Goal: Task Accomplishment & Management: Complete application form

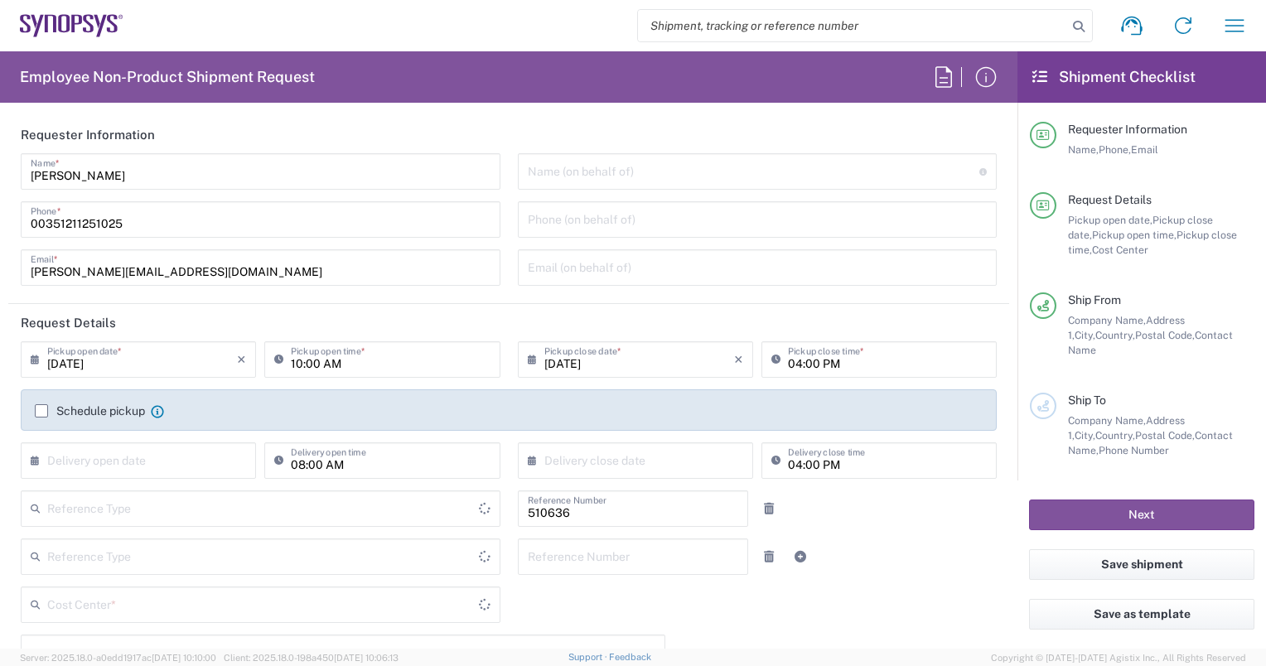
type input "Department"
type input "Delivered at Place"
type input "PT90, SG, MSIP2, R&D 510636"
type input "[GEOGRAPHIC_DATA]"
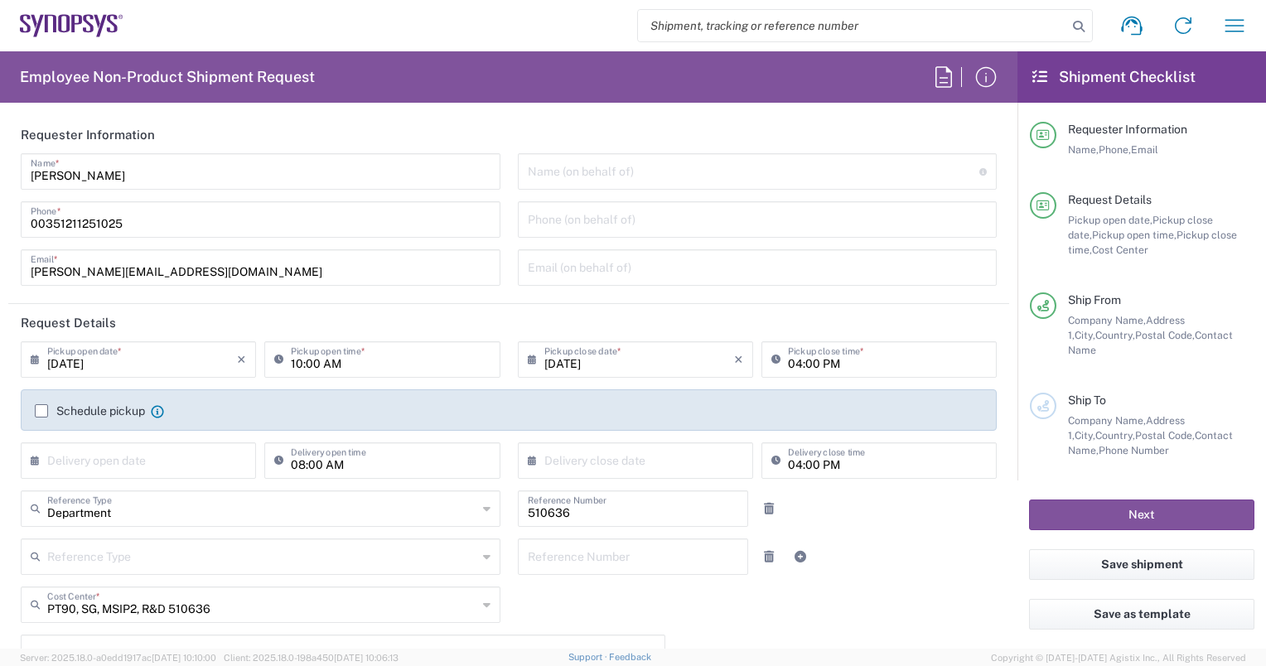
type input "Lisbon PT01"
click at [36, 409] on label "Schedule pickup" at bounding box center [90, 410] width 110 height 13
click at [41, 411] on input "Schedule pickup" at bounding box center [41, 411] width 0 height 0
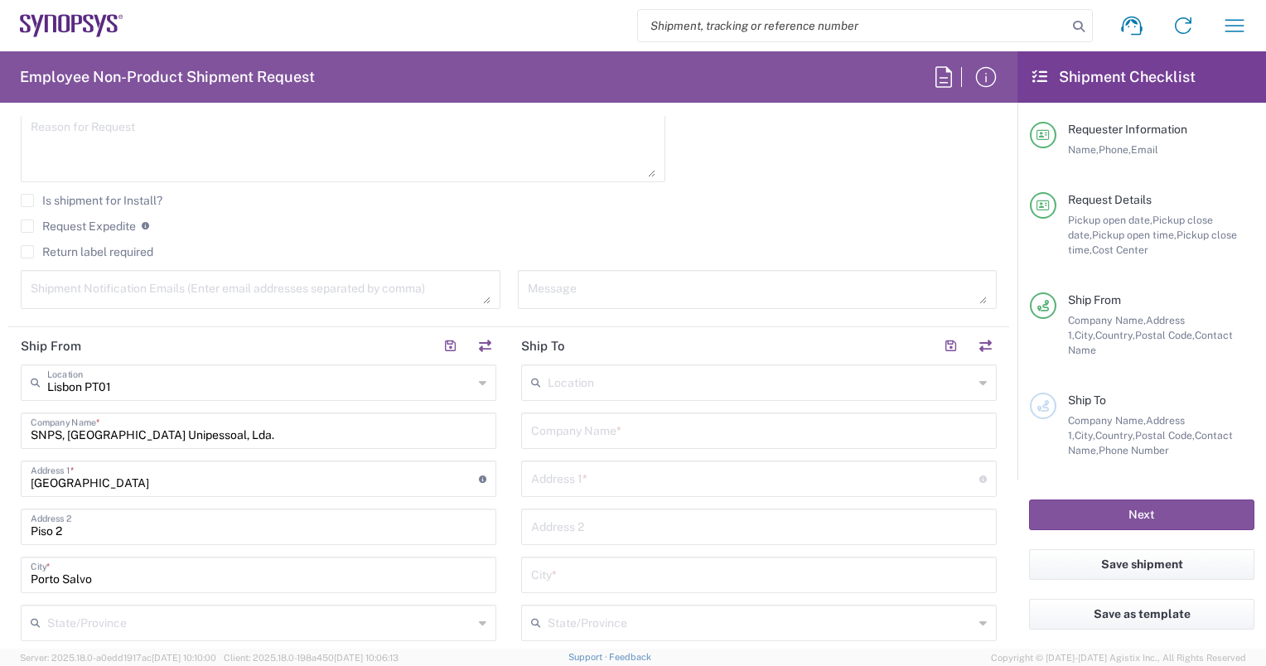
scroll to position [663, 0]
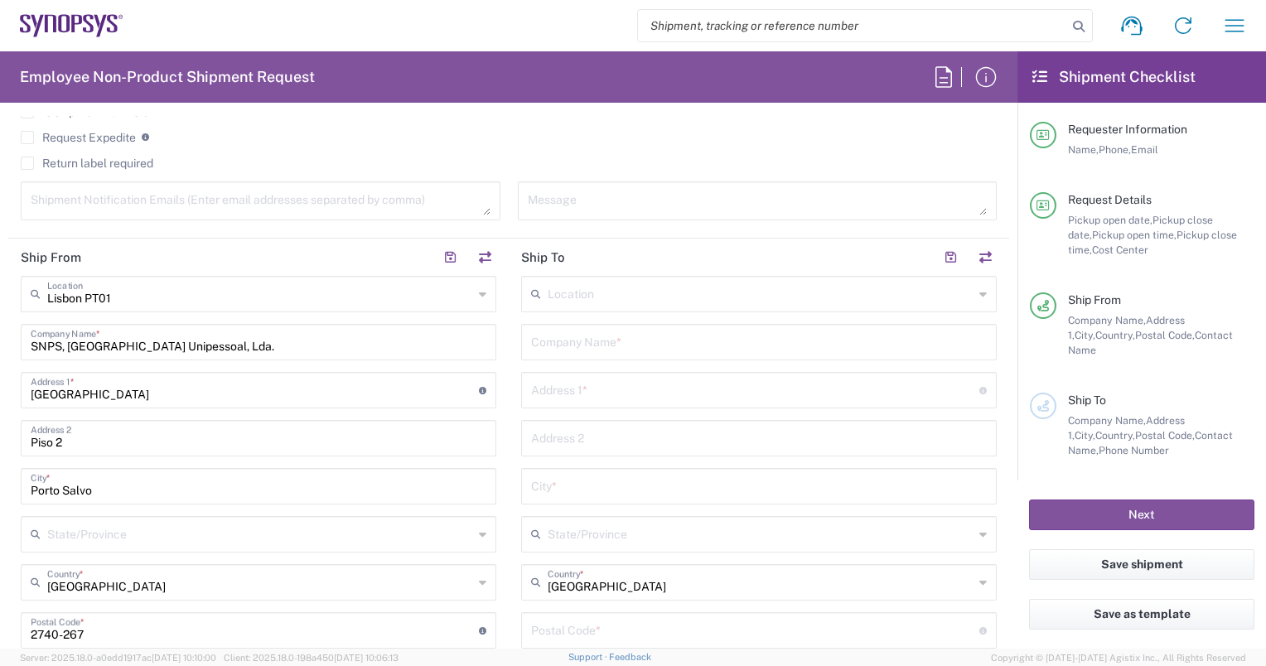
click at [578, 344] on input "text" at bounding box center [759, 340] width 456 height 29
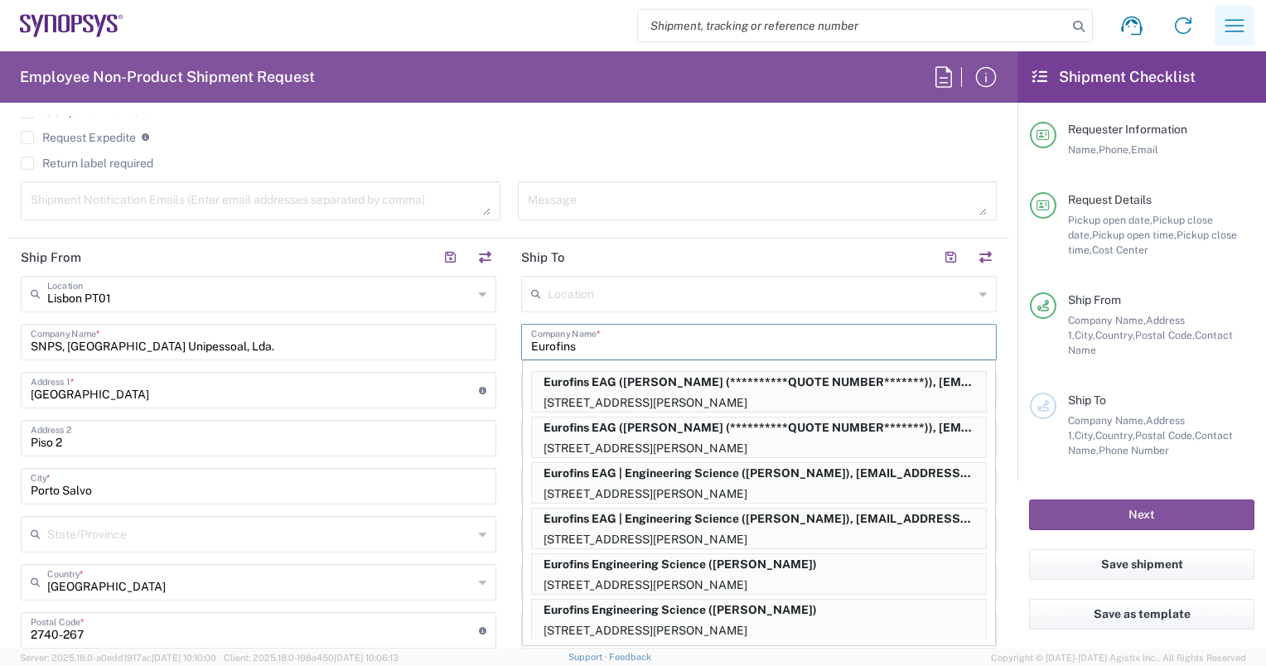
type input "Eurofins"
click at [1231, 27] on icon "button" at bounding box center [1234, 25] width 27 height 27
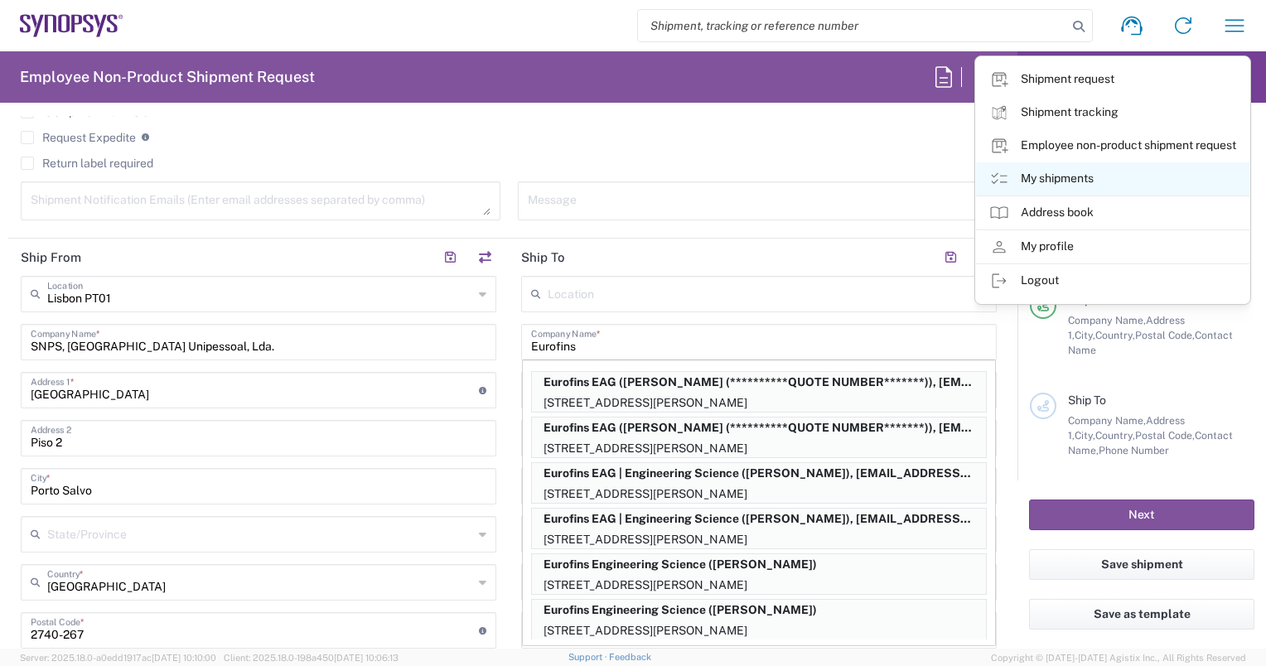
click at [1064, 177] on link "My shipments" at bounding box center [1112, 178] width 273 height 33
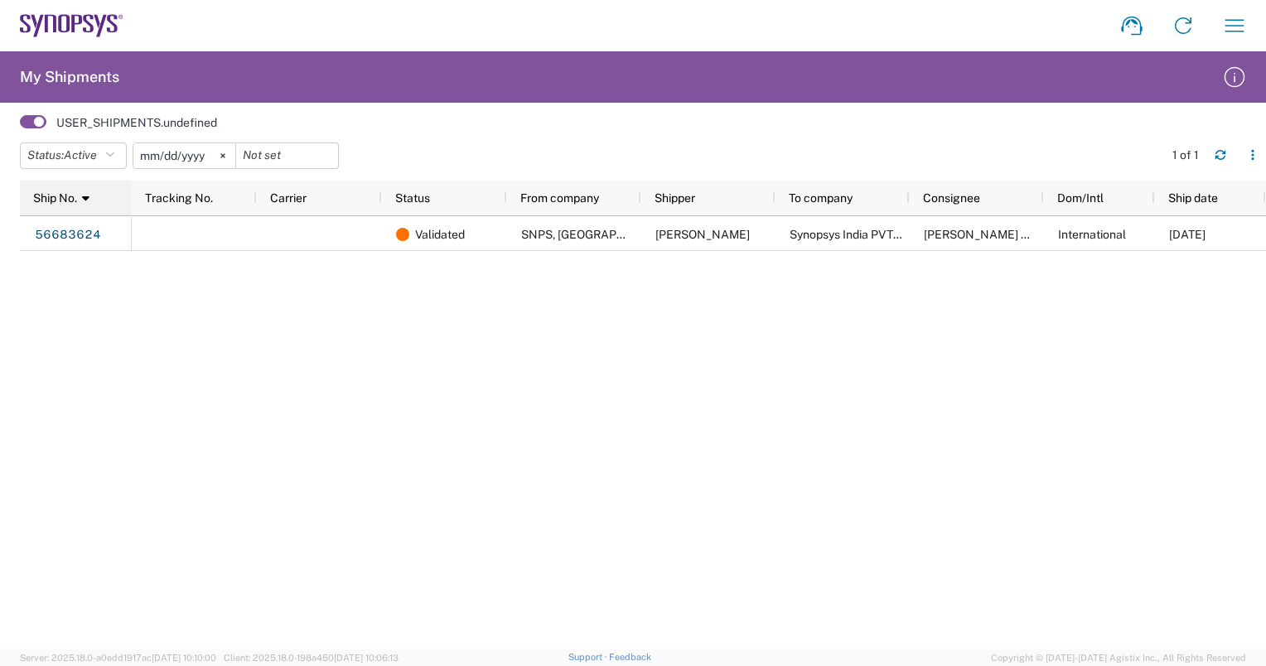
click at [90, 196] on div "Ship No. 1" at bounding box center [79, 198] width 92 height 27
click at [1253, 152] on icon "button" at bounding box center [1252, 151] width 2 height 2
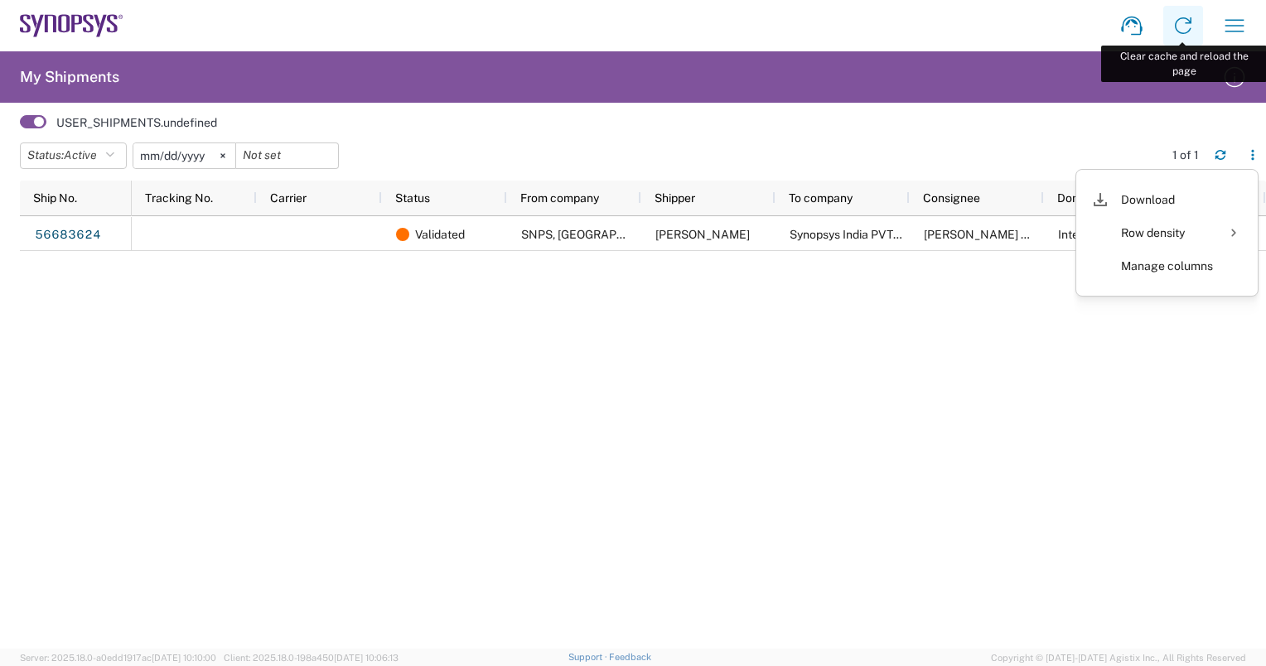
click at [1177, 29] on icon at bounding box center [1183, 25] width 27 height 27
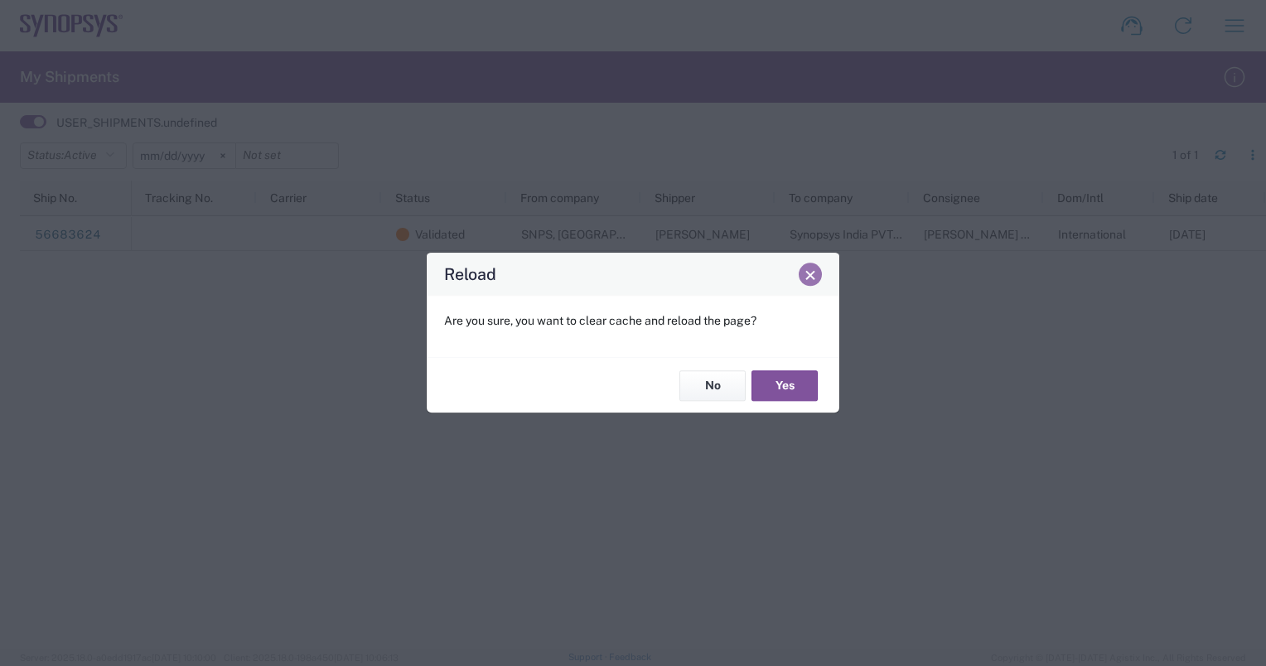
click at [806, 275] on span "Close" at bounding box center [810, 275] width 12 height 12
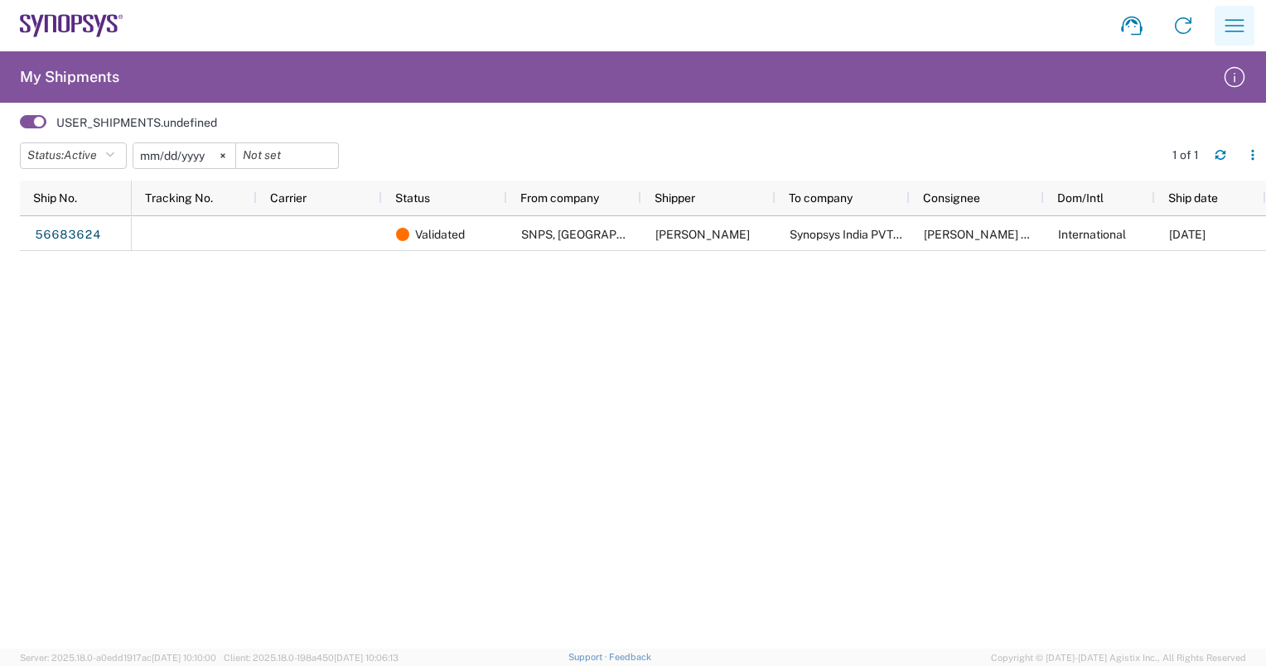
click at [1233, 30] on icon "button" at bounding box center [1234, 25] width 27 height 27
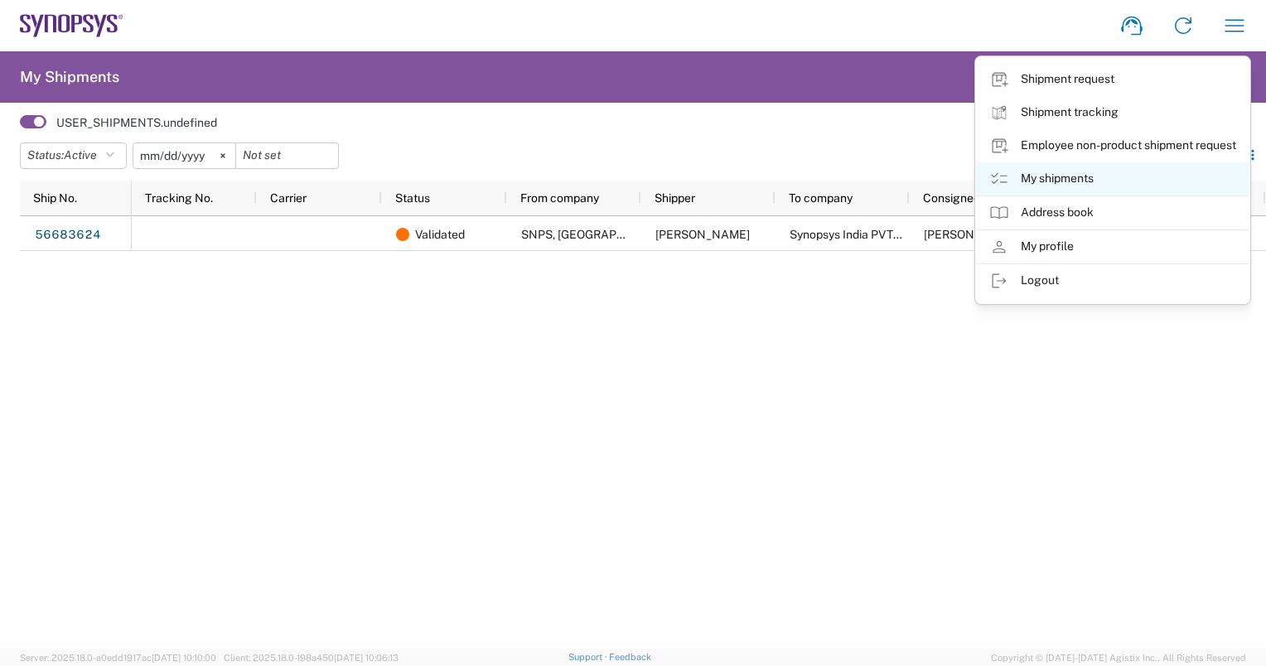
click at [1065, 179] on link "My shipments" at bounding box center [1112, 178] width 273 height 33
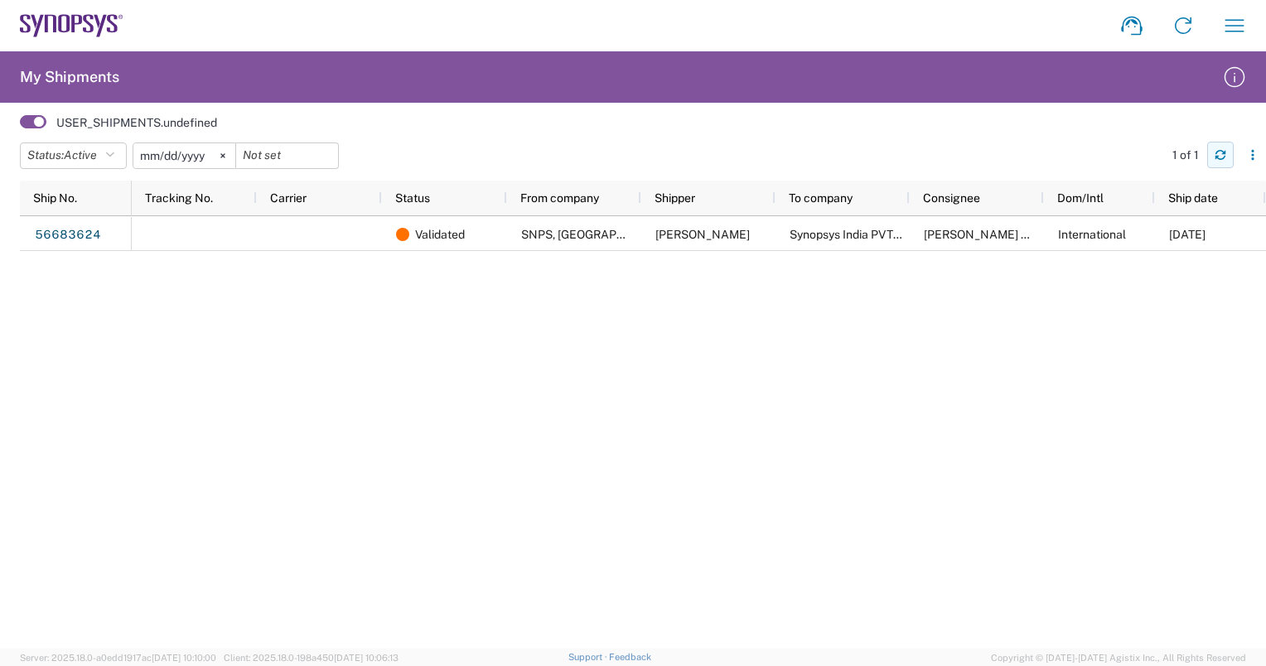
click at [1220, 157] on icon "button" at bounding box center [1221, 155] width 12 height 12
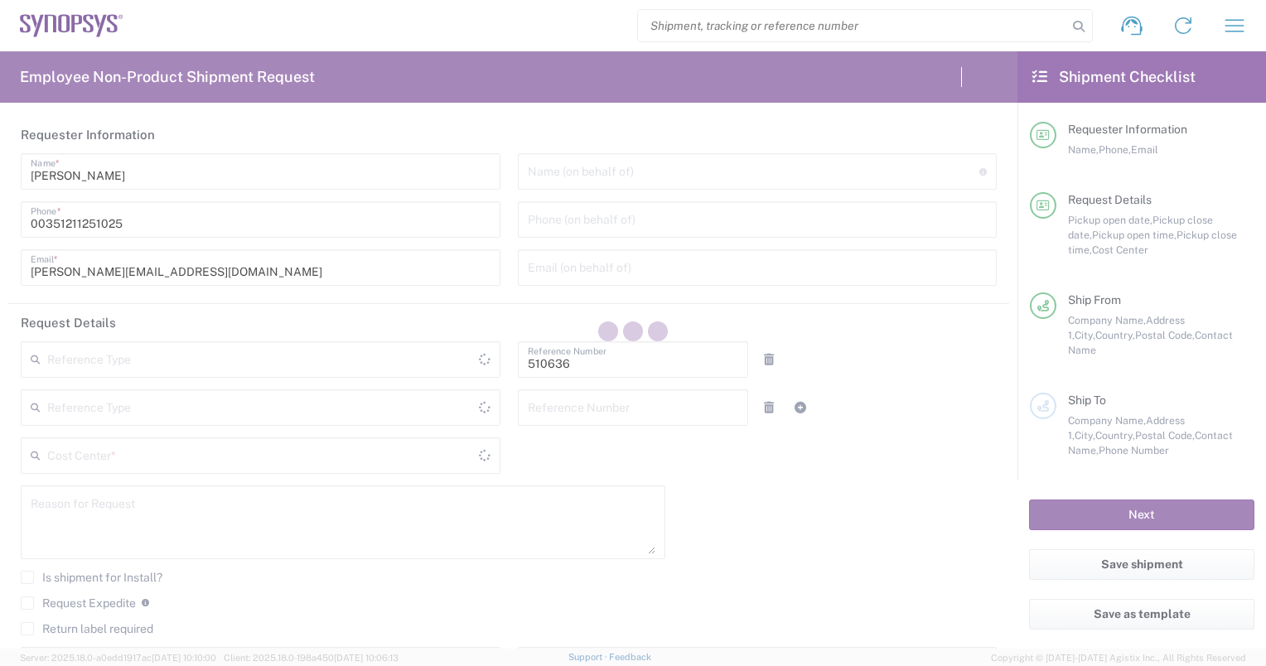
type input "Department"
type input "PT90, SG, MSIP2, R&D 510636"
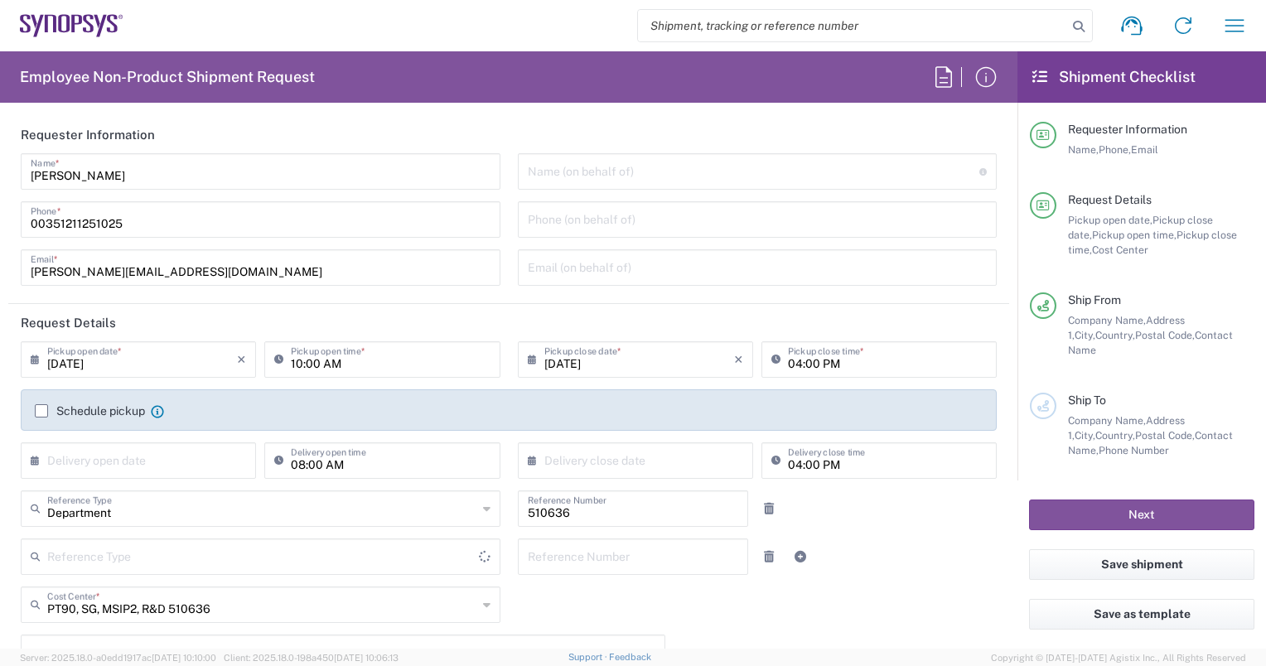
type input "Delivered at Place"
type input "Portugal"
type input "Lisbon PT01"
click at [38, 411] on label "Schedule pickup" at bounding box center [90, 410] width 110 height 13
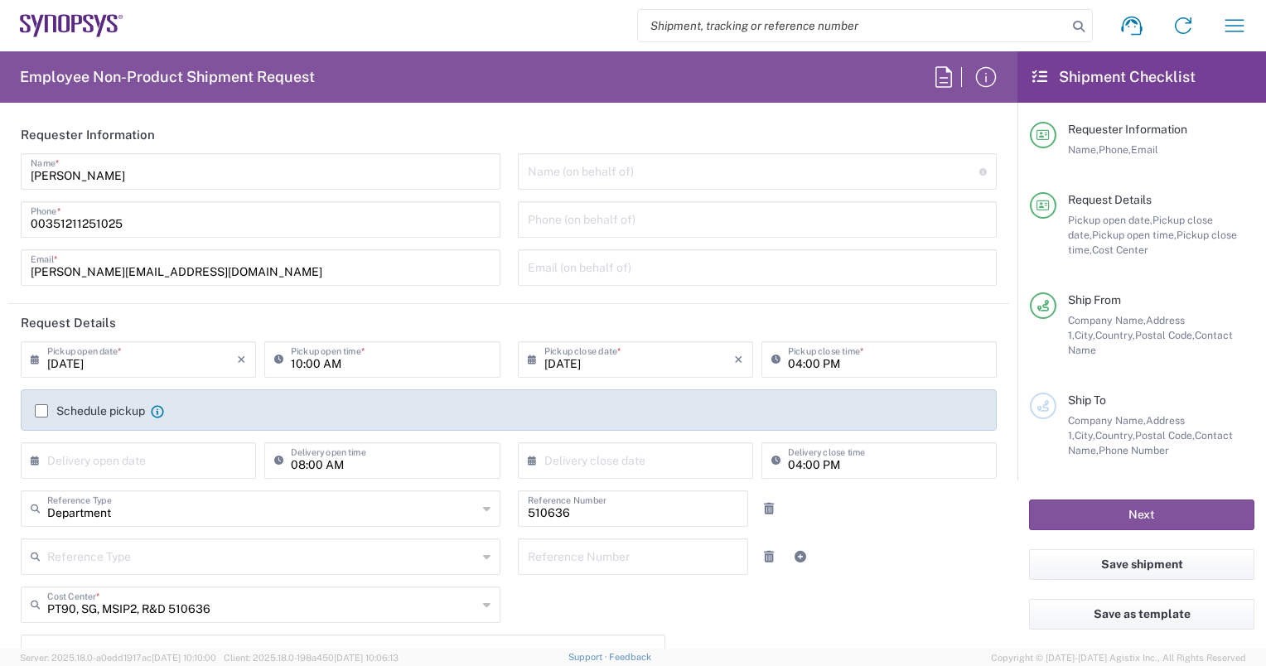
click at [41, 411] on input "Schedule pickup" at bounding box center [41, 411] width 0 height 0
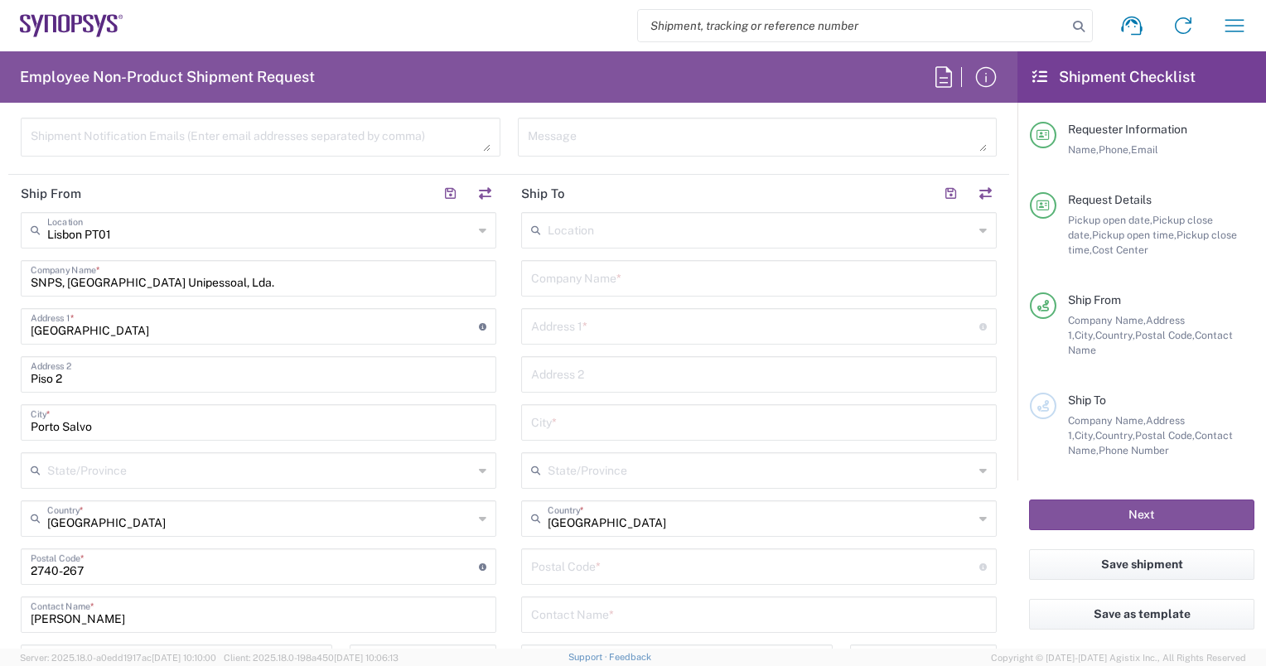
scroll to position [746, 0]
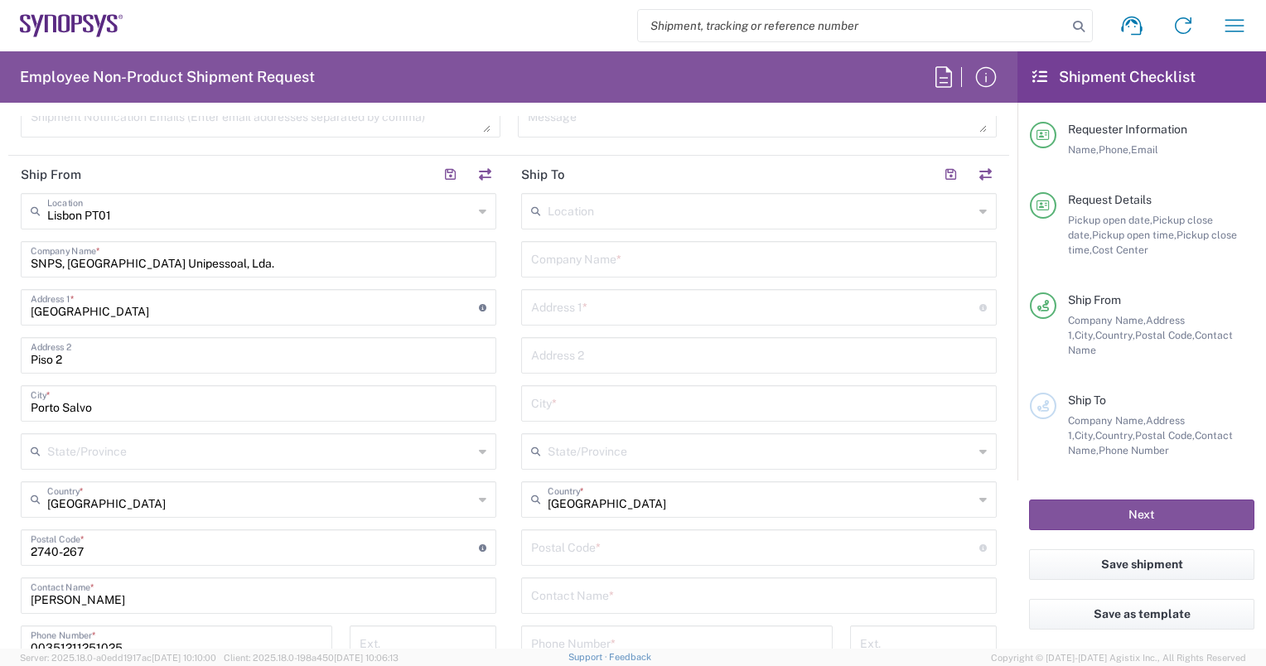
click at [551, 255] on input "text" at bounding box center [759, 258] width 456 height 29
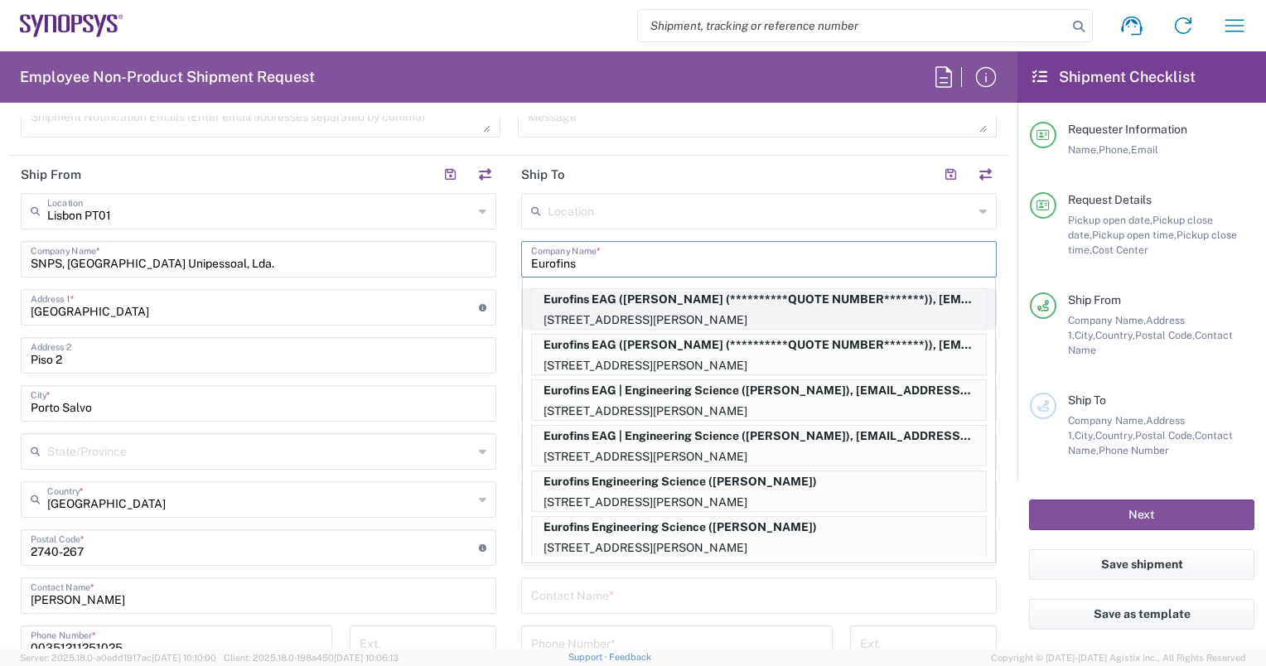
click at [636, 299] on p "**********" at bounding box center [759, 299] width 454 height 21
type input "Eurofins EAG"
type input "15 Morgan"
type input "Irvine"
type input "[GEOGRAPHIC_DATA]"
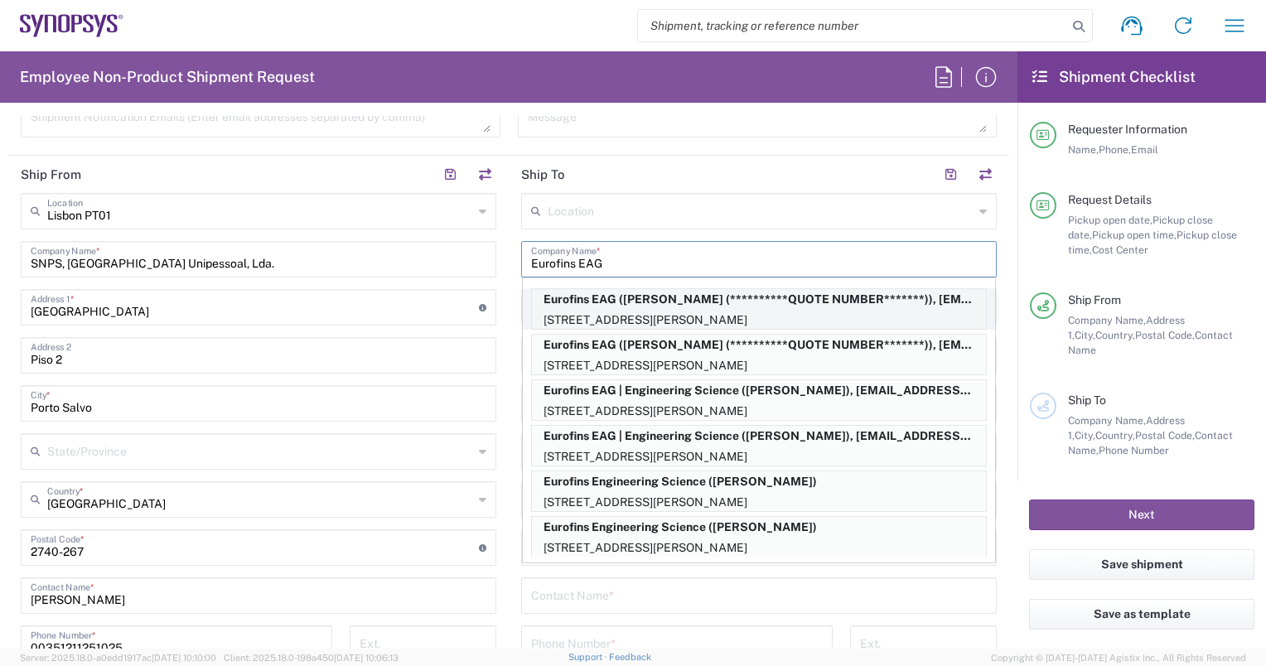
type input "92618"
type input "**********"
type input "+1 949 521 6200"
type input "tomnguyen@eurofinseag.com"
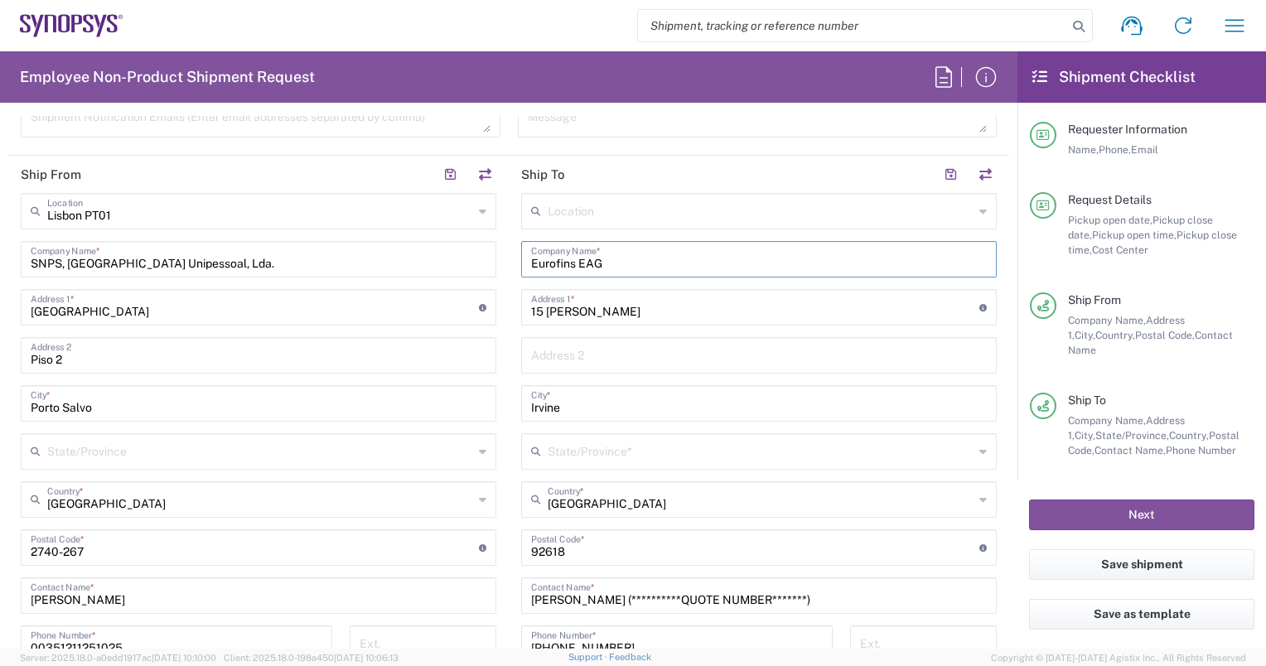
type input "California"
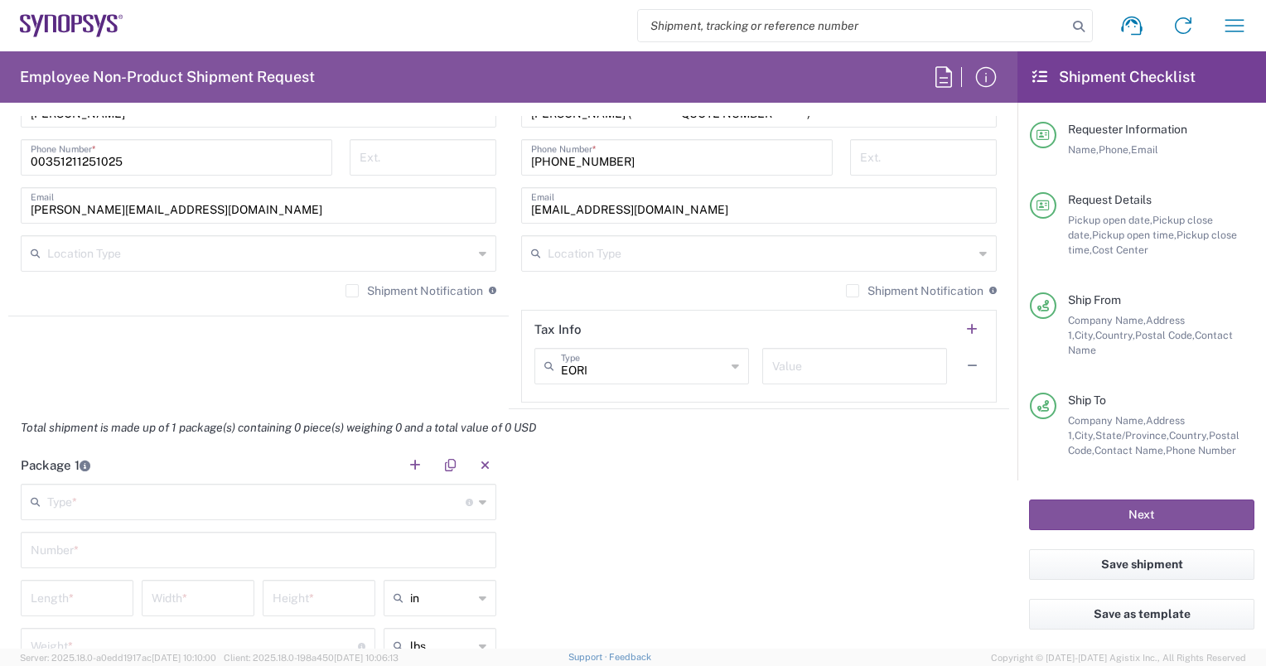
scroll to position [1243, 0]
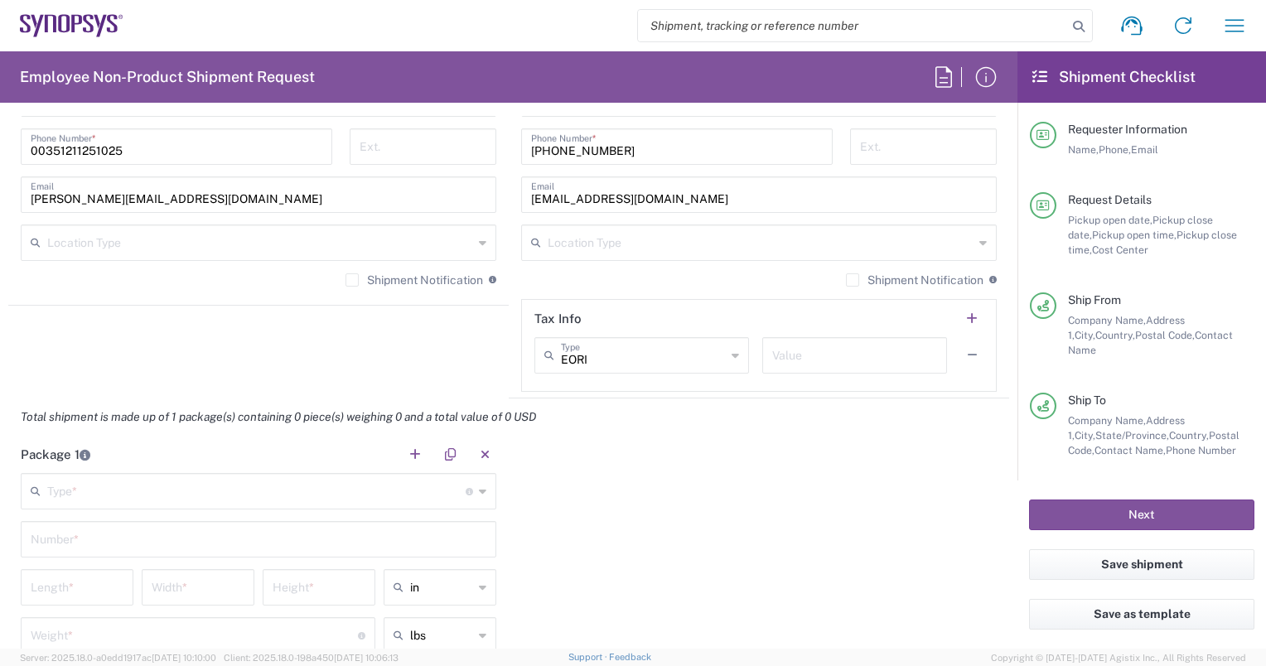
click at [99, 492] on input "text" at bounding box center [256, 490] width 418 height 29
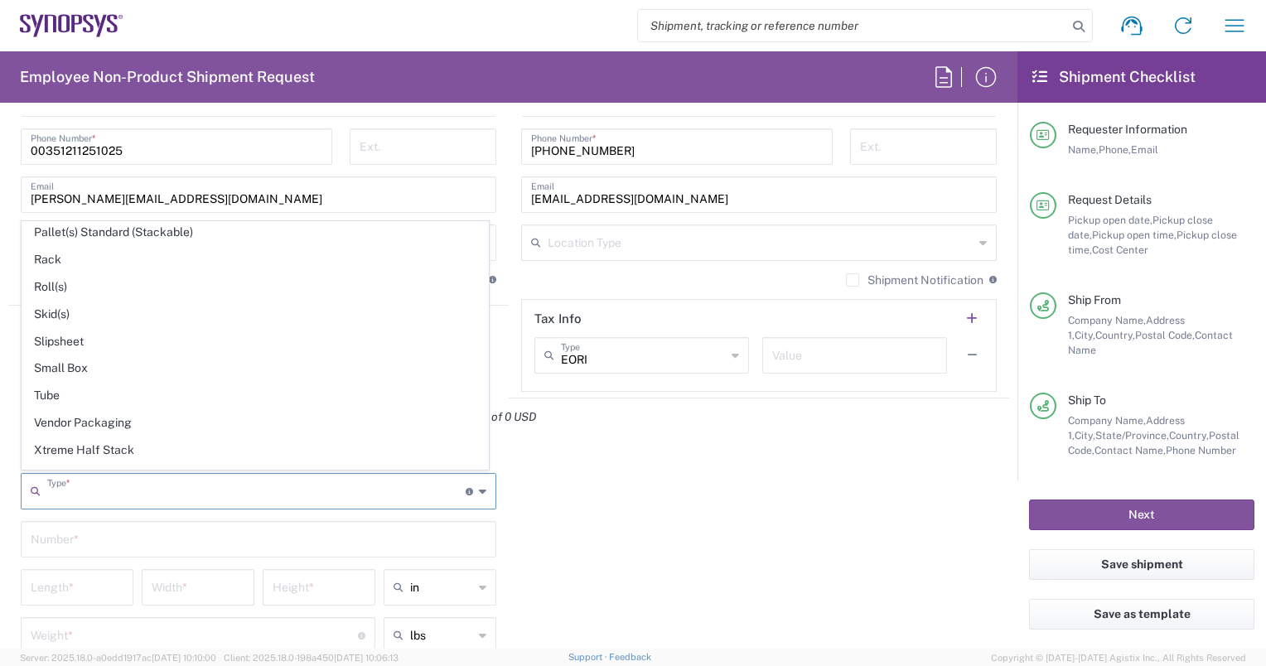
scroll to position [771, 0]
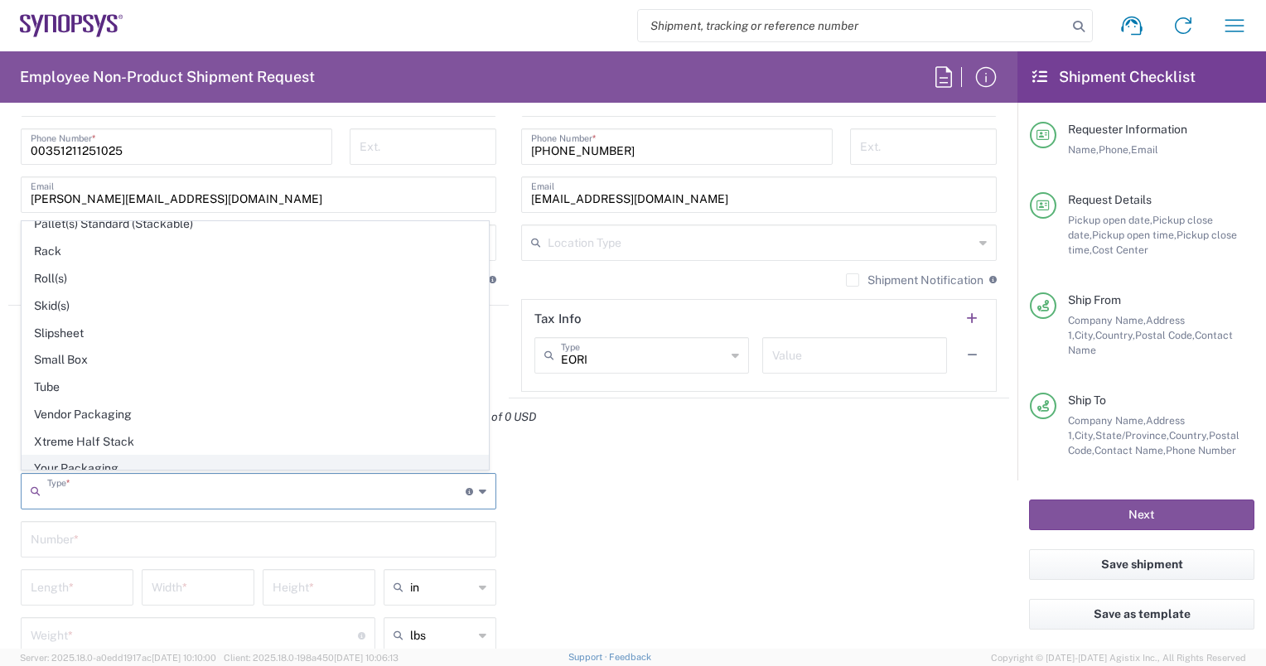
click at [93, 457] on span "Your Packaging" at bounding box center [255, 469] width 466 height 26
type input "Your Packaging"
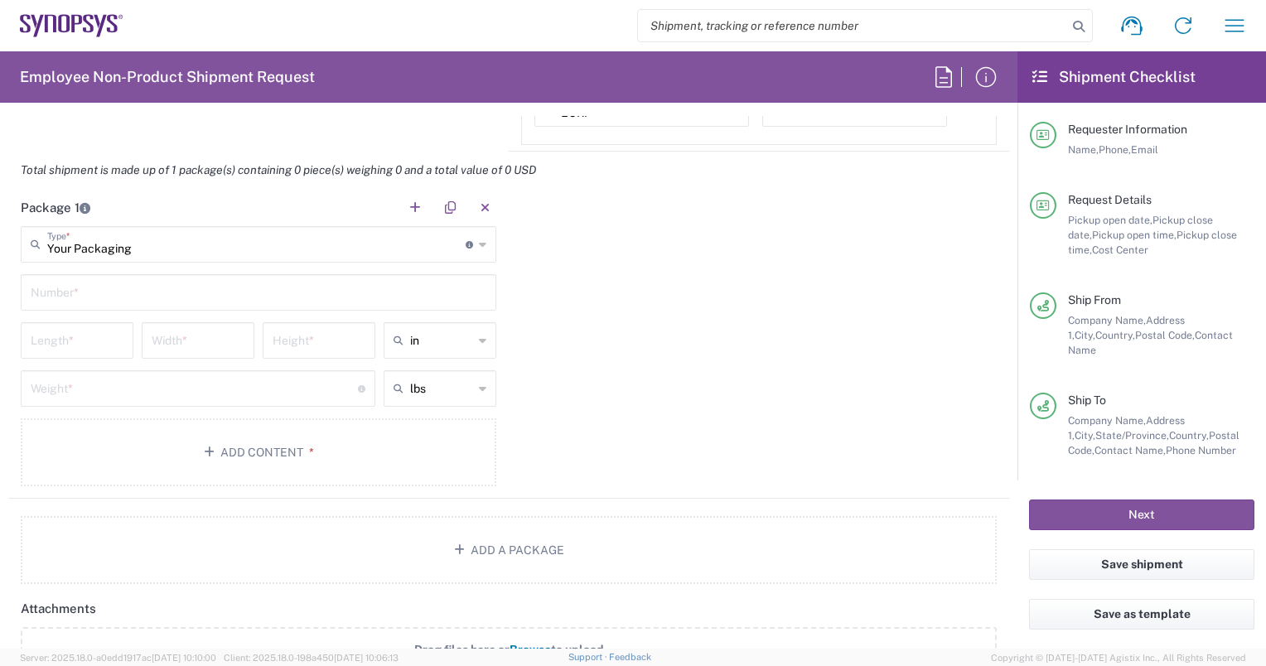
scroll to position [1491, 0]
click at [94, 288] on input "text" at bounding box center [259, 289] width 456 height 29
type input "1"
click at [479, 337] on icon at bounding box center [482, 339] width 7 height 27
click at [406, 404] on span "cm" at bounding box center [434, 400] width 108 height 26
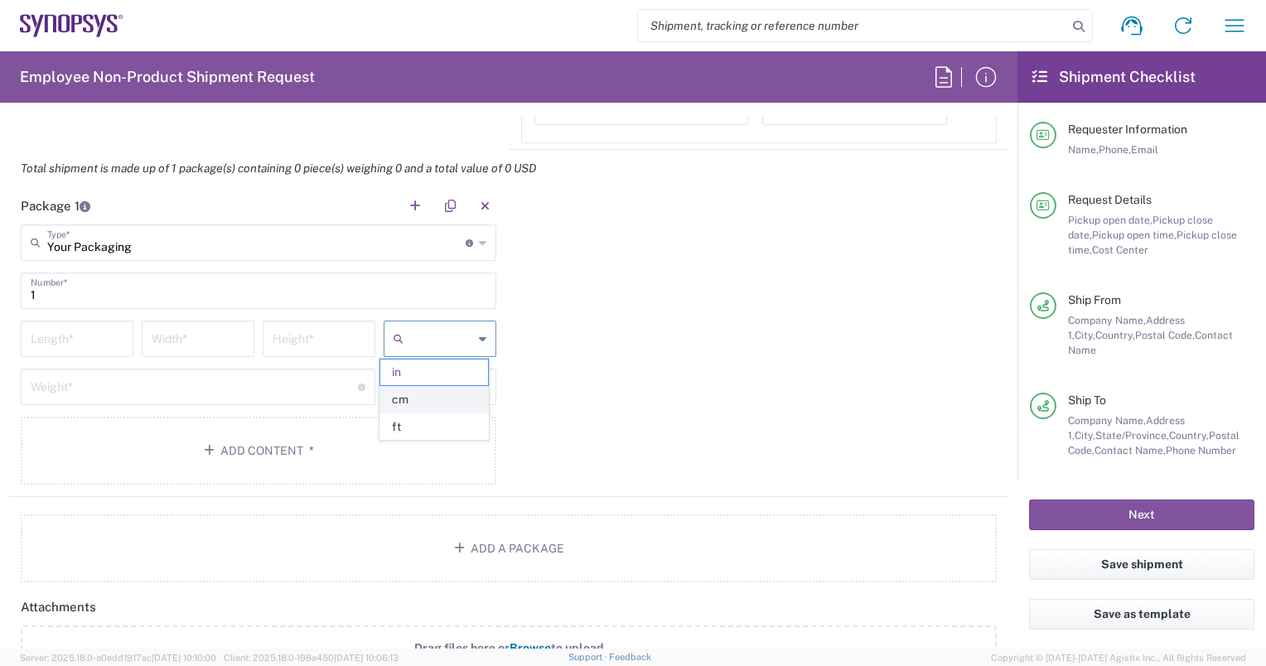
type input "cm"
click at [479, 389] on icon at bounding box center [482, 387] width 7 height 27
click at [408, 449] on span "kgs" at bounding box center [434, 448] width 108 height 26
type input "kgs"
click at [80, 333] on input "number" at bounding box center [77, 337] width 93 height 29
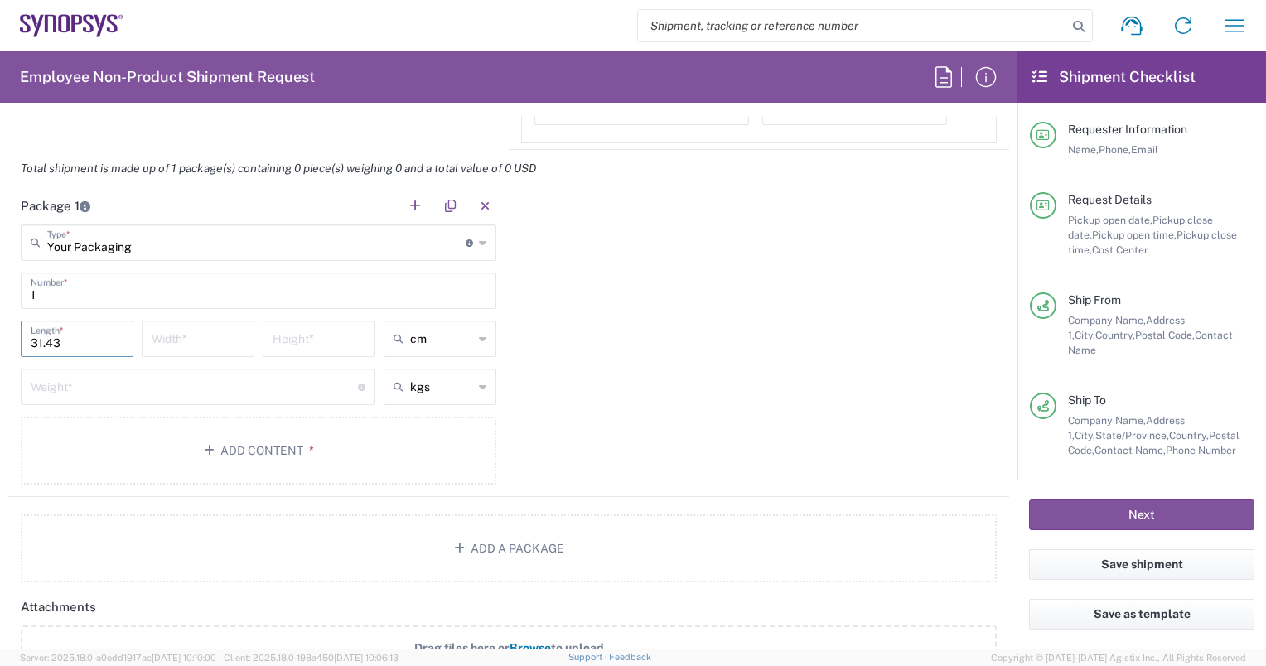
type input "31.43"
click at [159, 326] on input "number" at bounding box center [198, 337] width 93 height 29
type input "7.62"
click at [284, 336] on input "number" at bounding box center [319, 337] width 93 height 29
type input "44.45"
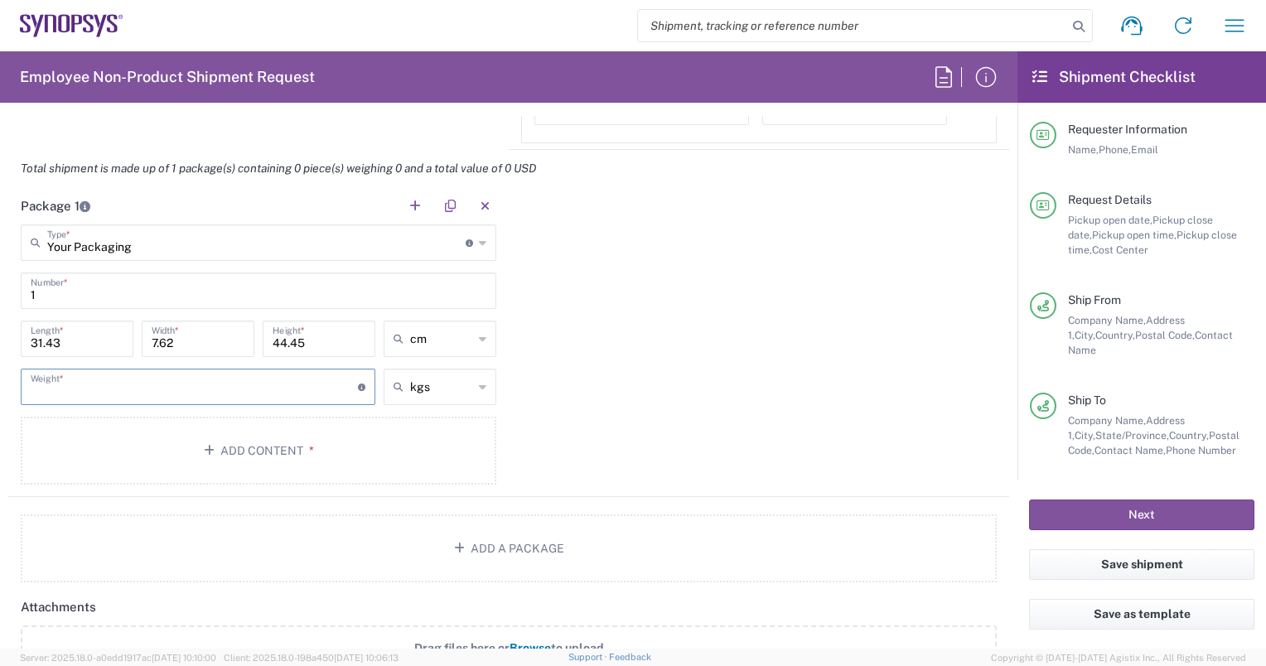
click at [244, 384] on input "number" at bounding box center [194, 385] width 327 height 29
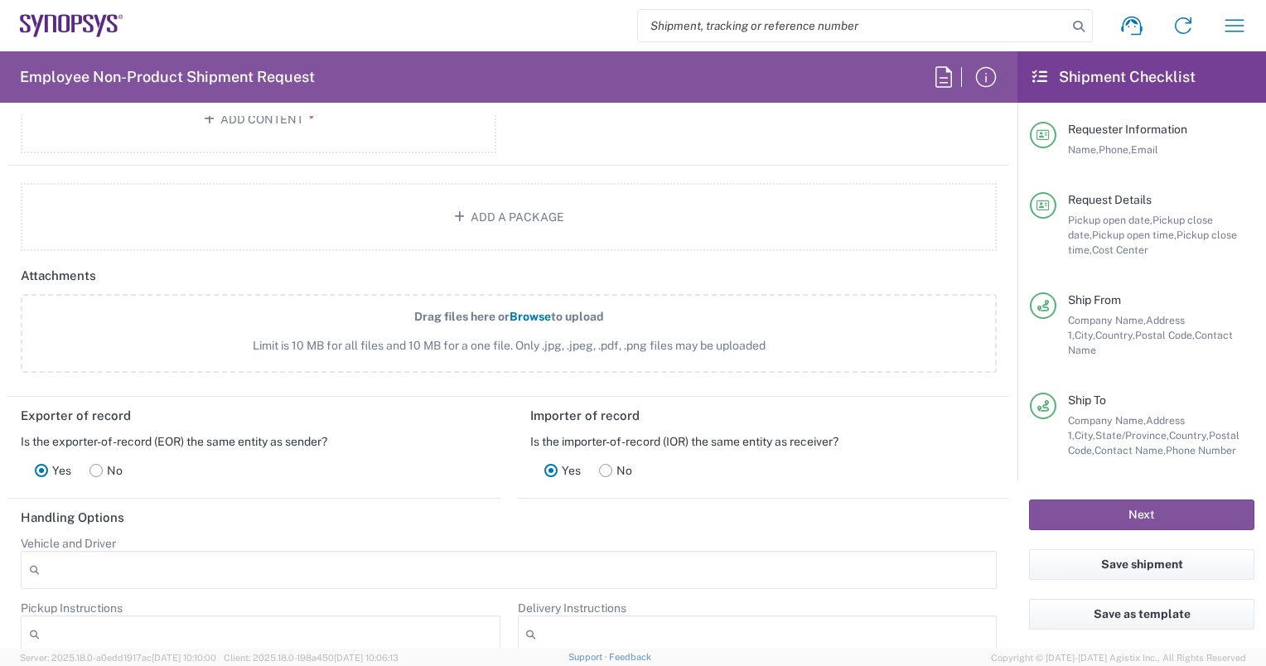
scroll to position [1657, 0]
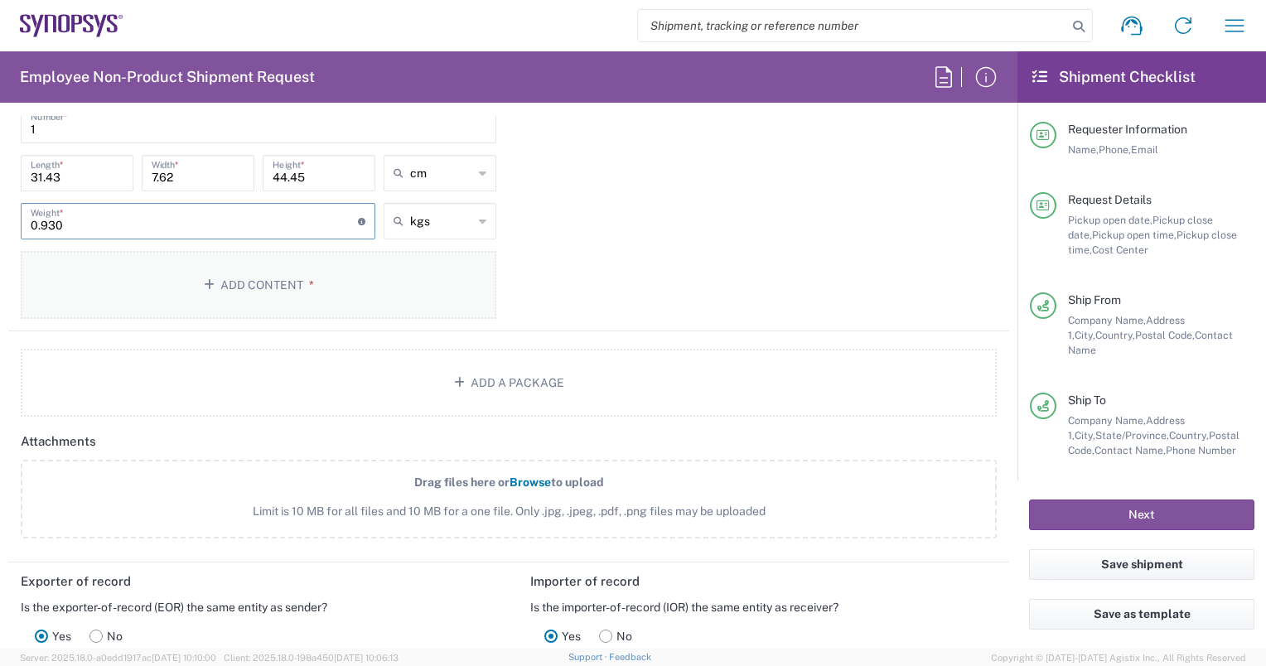
type input "0.930"
click at [253, 278] on button "Add Content *" at bounding box center [259, 285] width 476 height 68
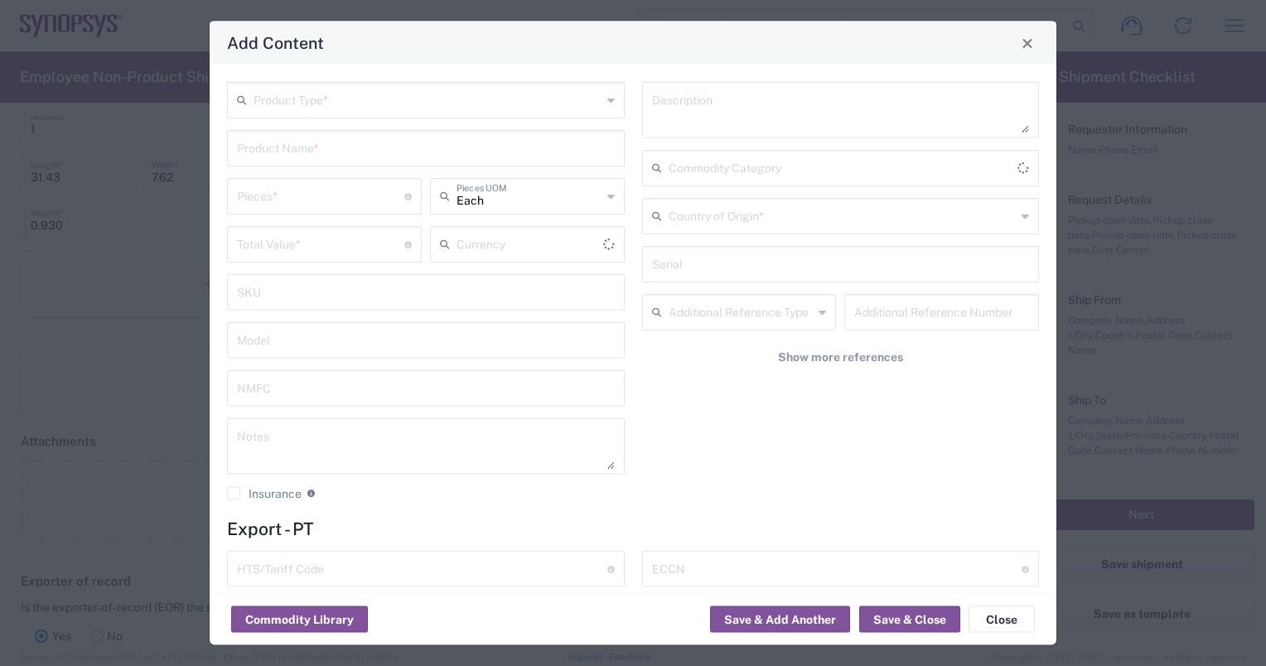
type input "US Dollar"
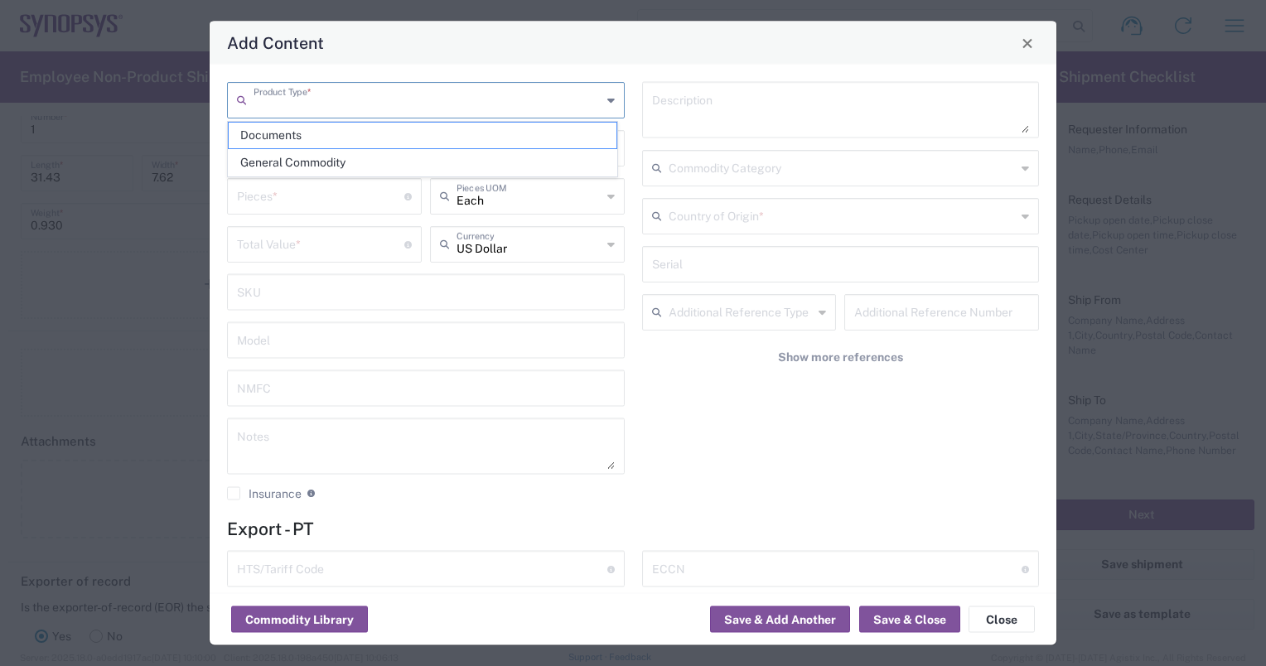
click at [345, 94] on input "text" at bounding box center [428, 99] width 348 height 29
click at [315, 164] on span "General Commodity" at bounding box center [423, 163] width 388 height 26
type input "General Commodity"
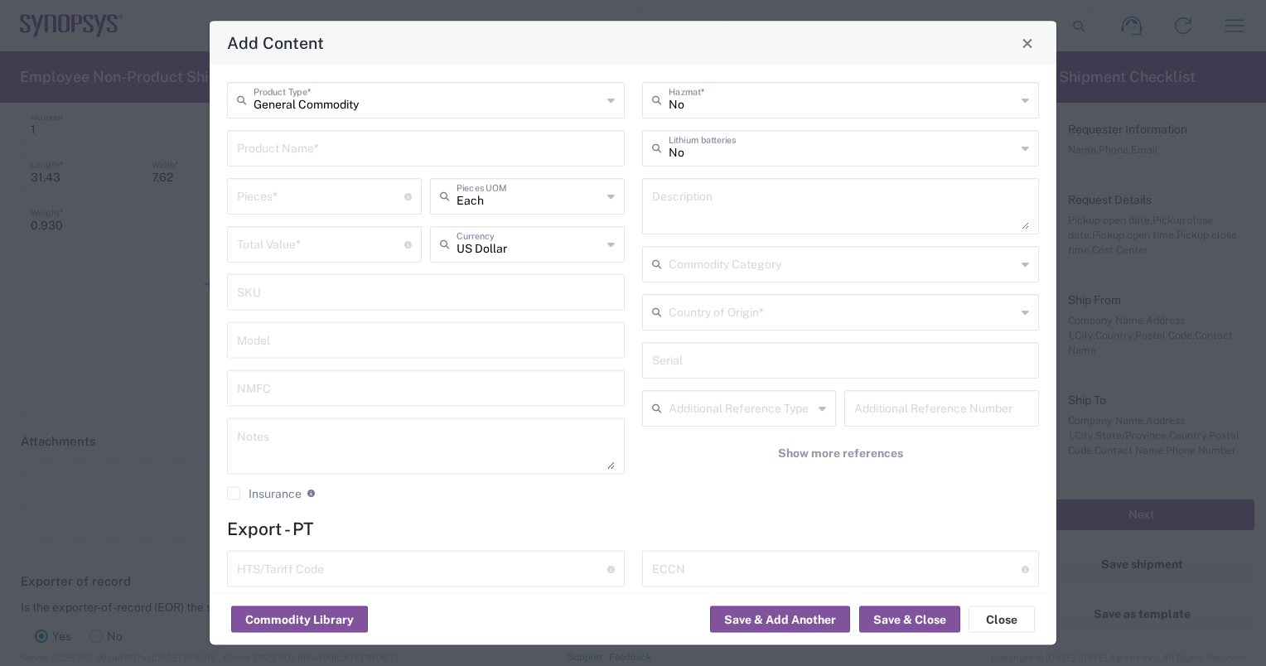
click at [326, 144] on input "text" at bounding box center [426, 147] width 378 height 29
type input "n"
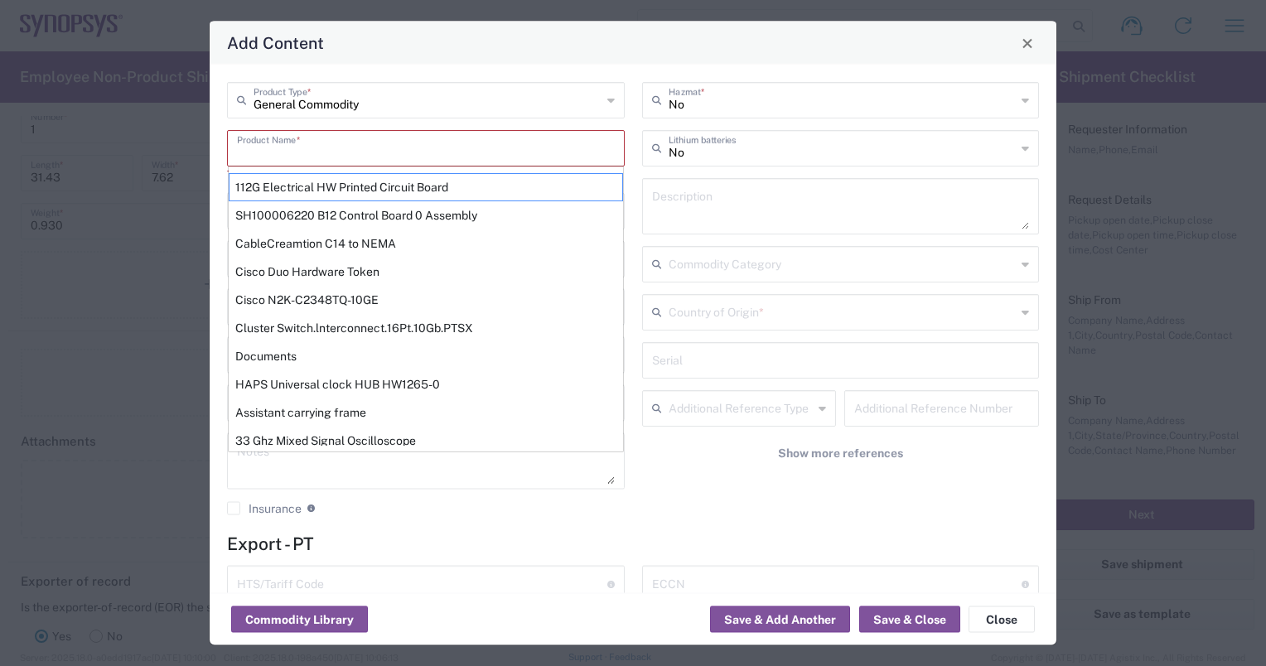
paste input "C20 n442 PCIe Test Plan"
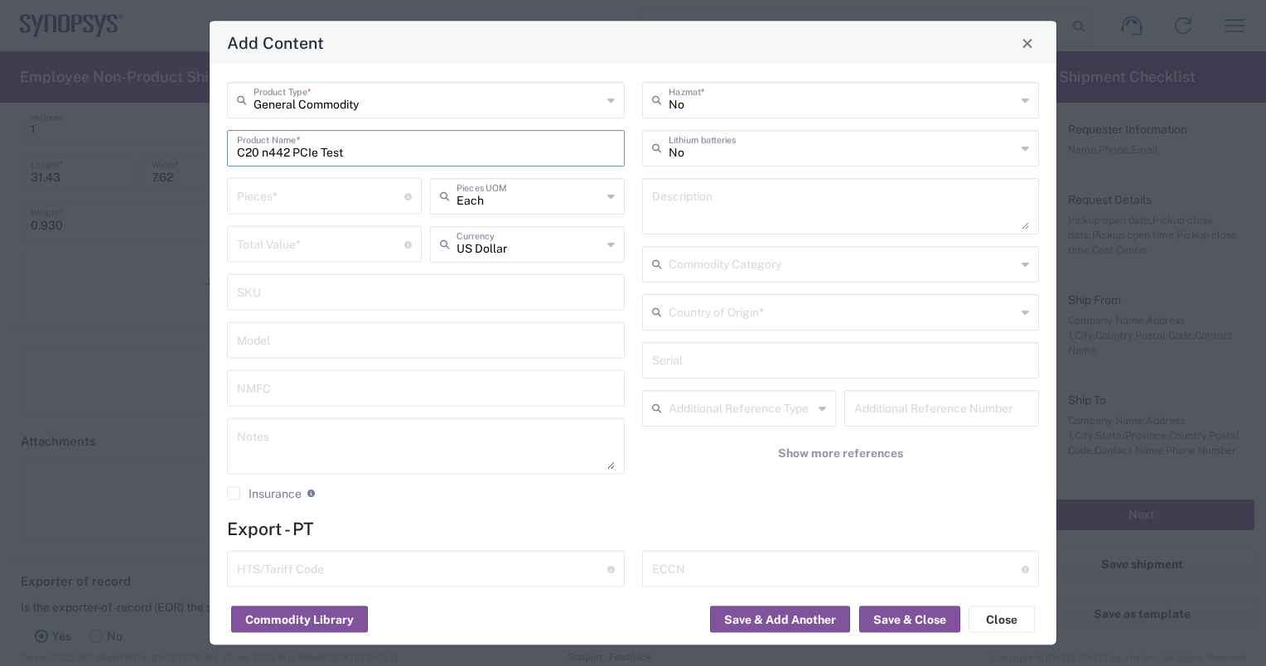
click at [321, 148] on input "C20 n442 PCIe Test" at bounding box center [426, 147] width 378 height 29
type input "C20 n442 PCIe samples for Test"
click at [350, 194] on input "number" at bounding box center [320, 195] width 167 height 29
type input "22"
click at [329, 242] on input "number" at bounding box center [320, 243] width 167 height 29
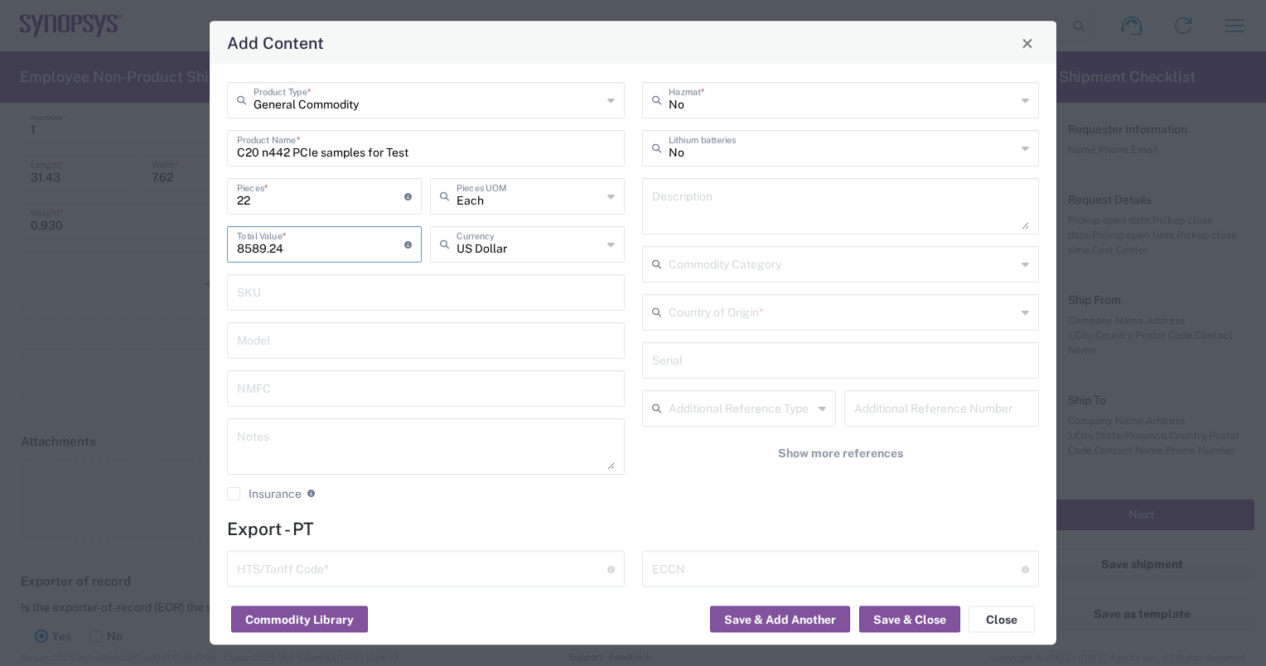
type input "8589.24"
click at [708, 312] on input "text" at bounding box center [843, 311] width 348 height 29
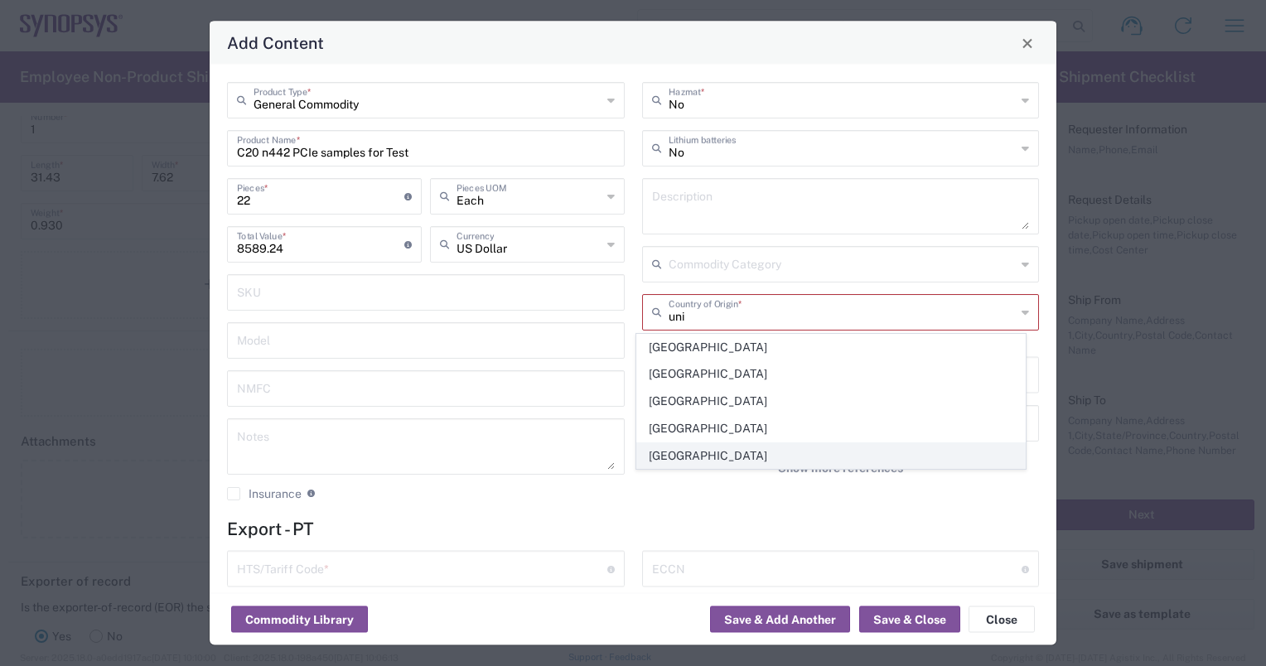
click at [674, 453] on span "[GEOGRAPHIC_DATA]" at bounding box center [831, 456] width 388 height 26
type input "[GEOGRAPHIC_DATA]"
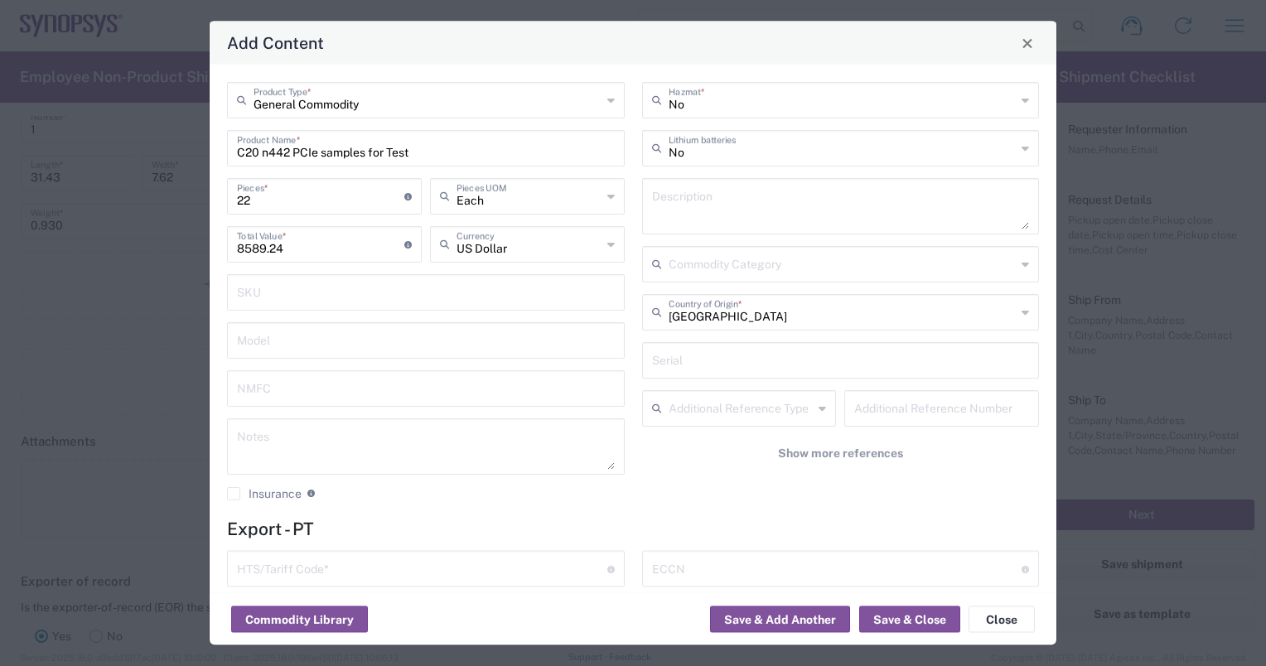
click at [300, 447] on textarea at bounding box center [426, 446] width 378 height 46
paste textarea "n442 TC1 project is a C20 product including multi-protocol: PCIe, USB."
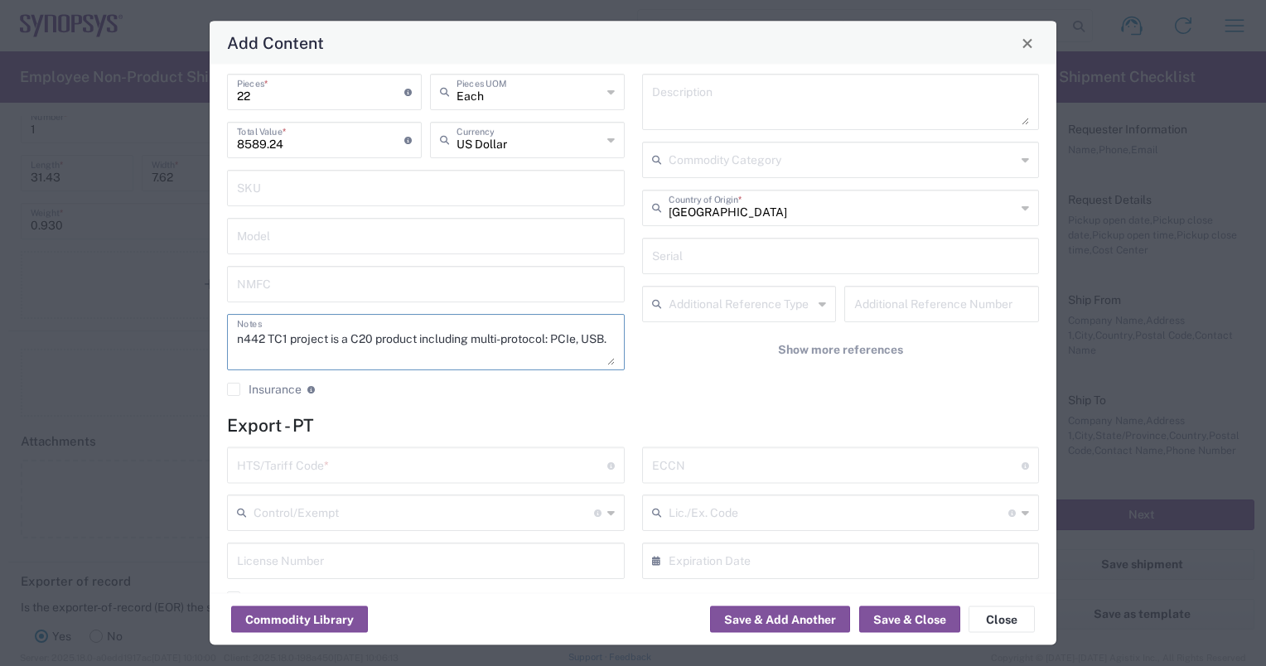
scroll to position [249, 0]
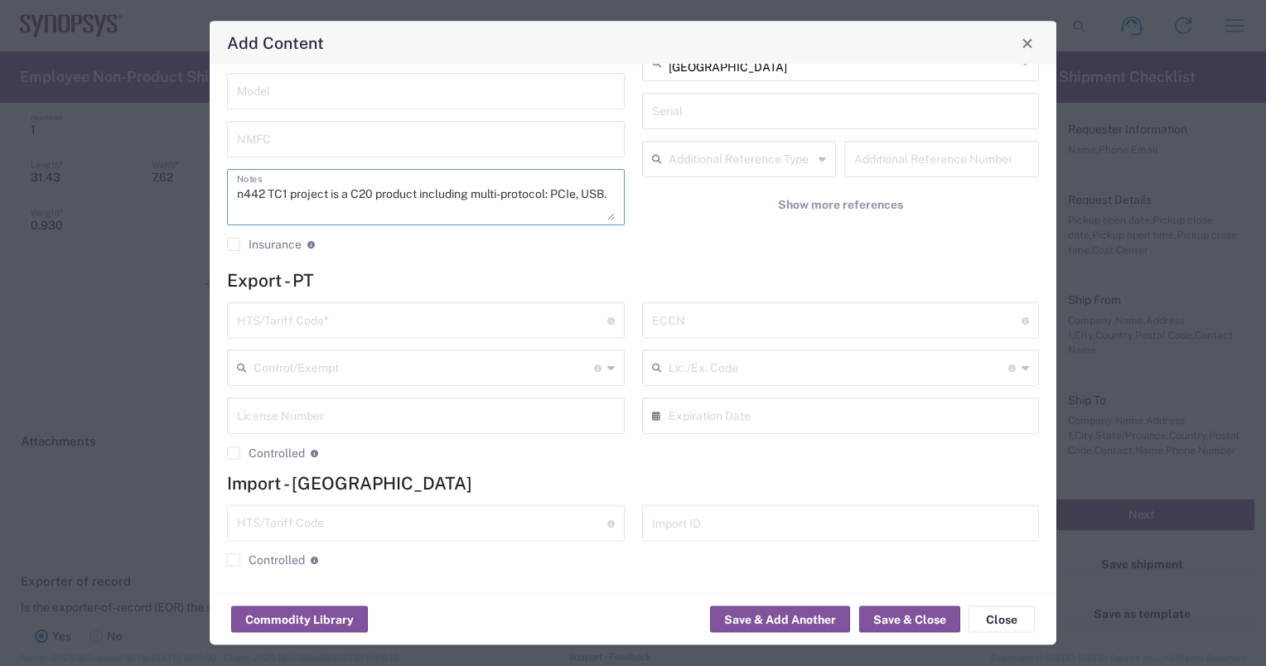
type textarea "n442 TC1 project is a C20 product including multi-protocol: PCIe, USB."
click at [350, 316] on input "text" at bounding box center [422, 319] width 370 height 29
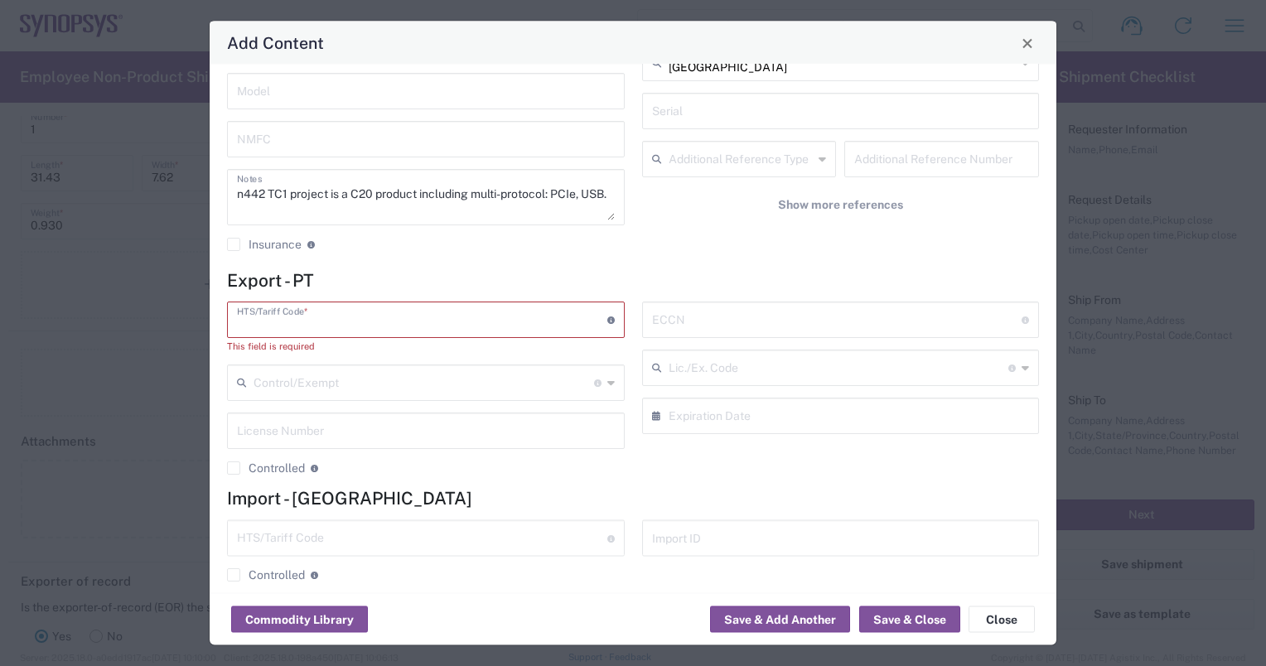
paste input "8542.31.9000"
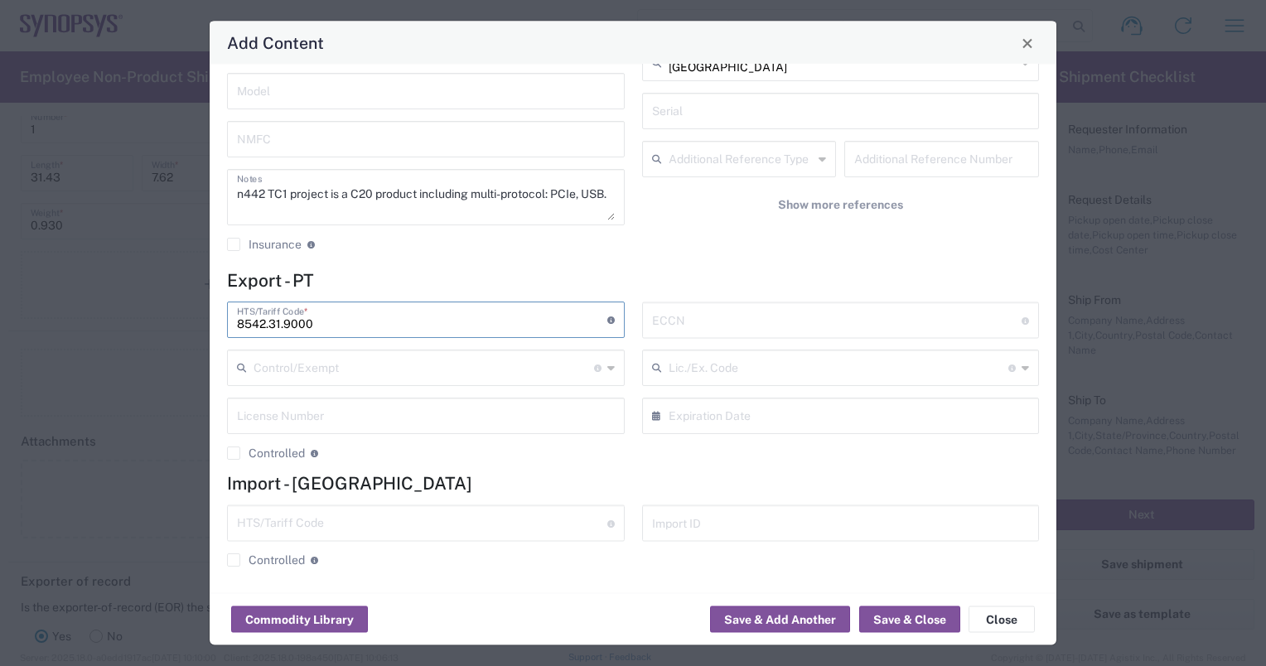
type input "8542.31.9000"
click at [679, 314] on input "text" at bounding box center [837, 319] width 370 height 29
paste input "5A991"
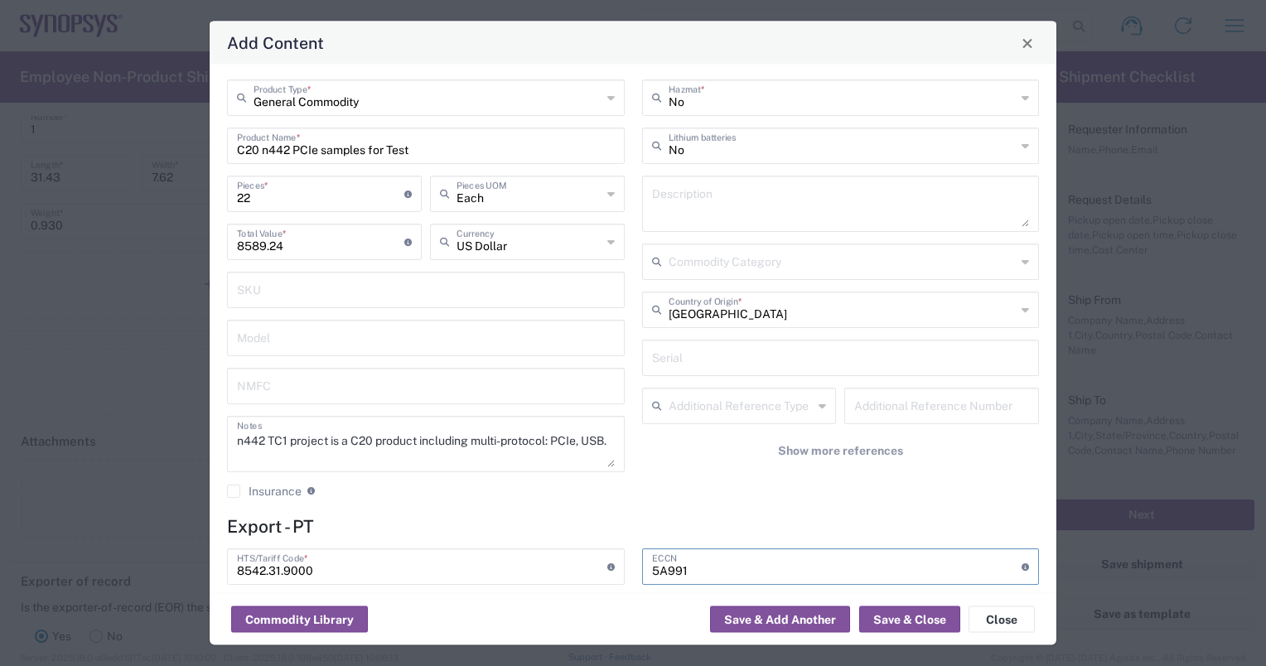
scroll to position [0, 0]
type input "5A991"
click at [412, 147] on input "C20 n442 PCIe samples for Test" at bounding box center [426, 147] width 378 height 29
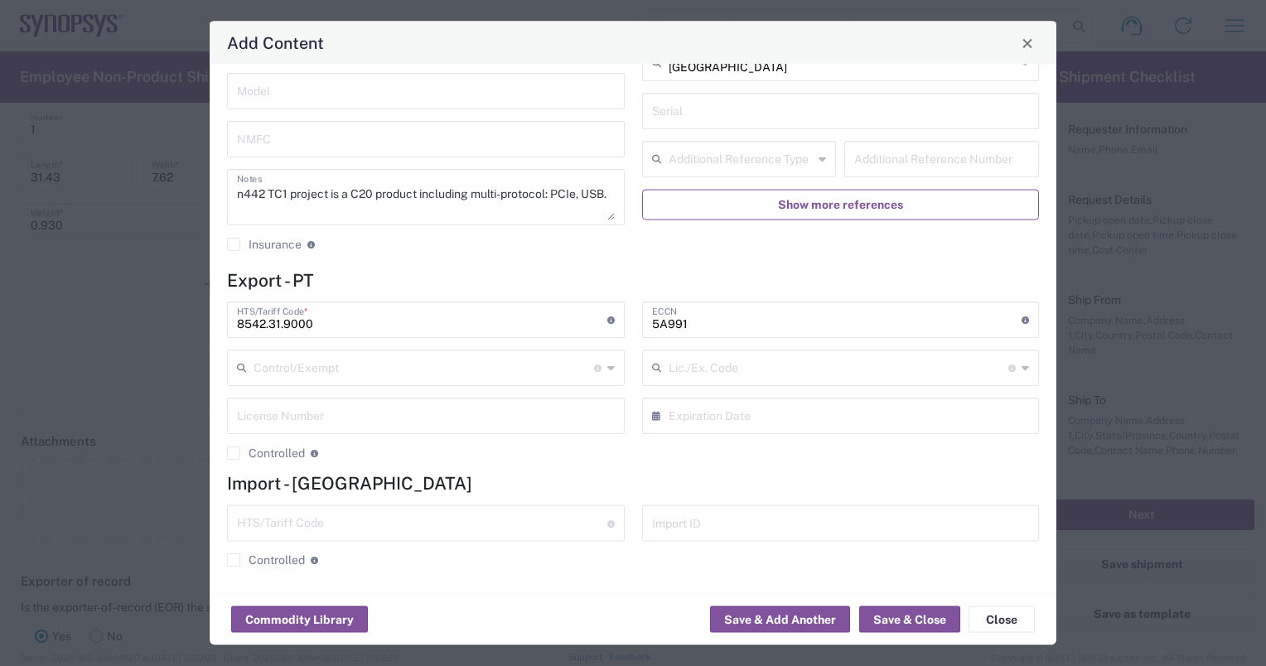
scroll to position [251, 0]
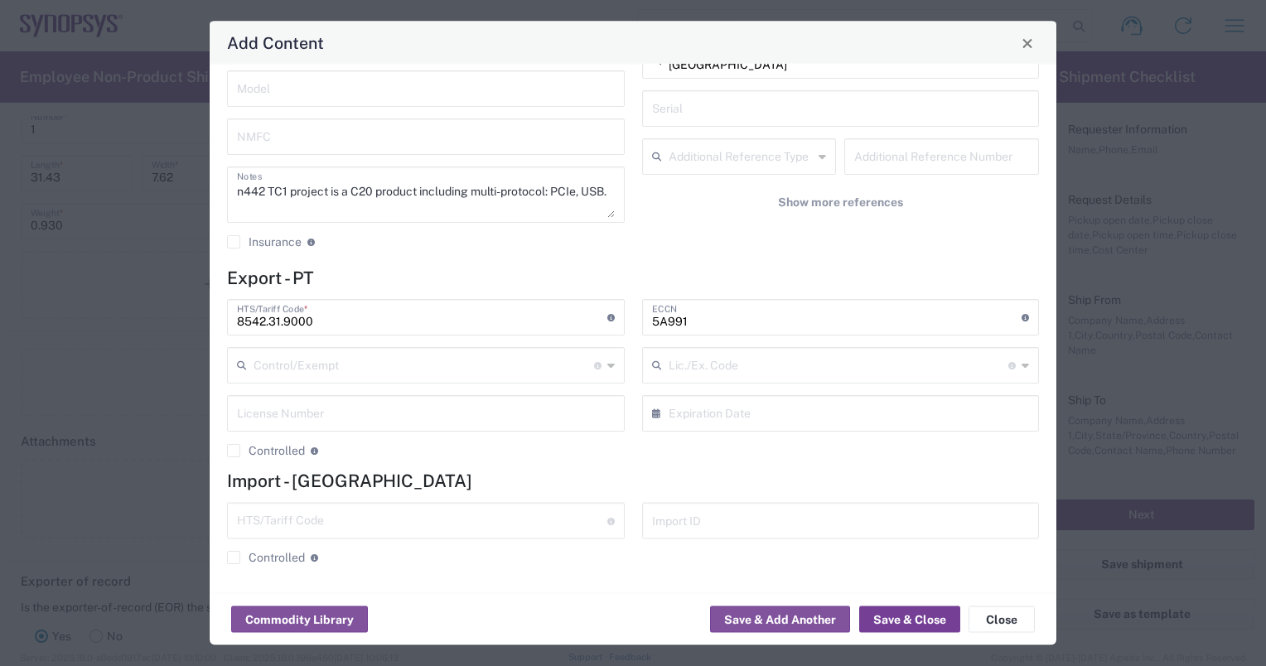
type input "C20 n442 PCIe samples"
click at [895, 618] on button "Save & Close" at bounding box center [909, 619] width 101 height 27
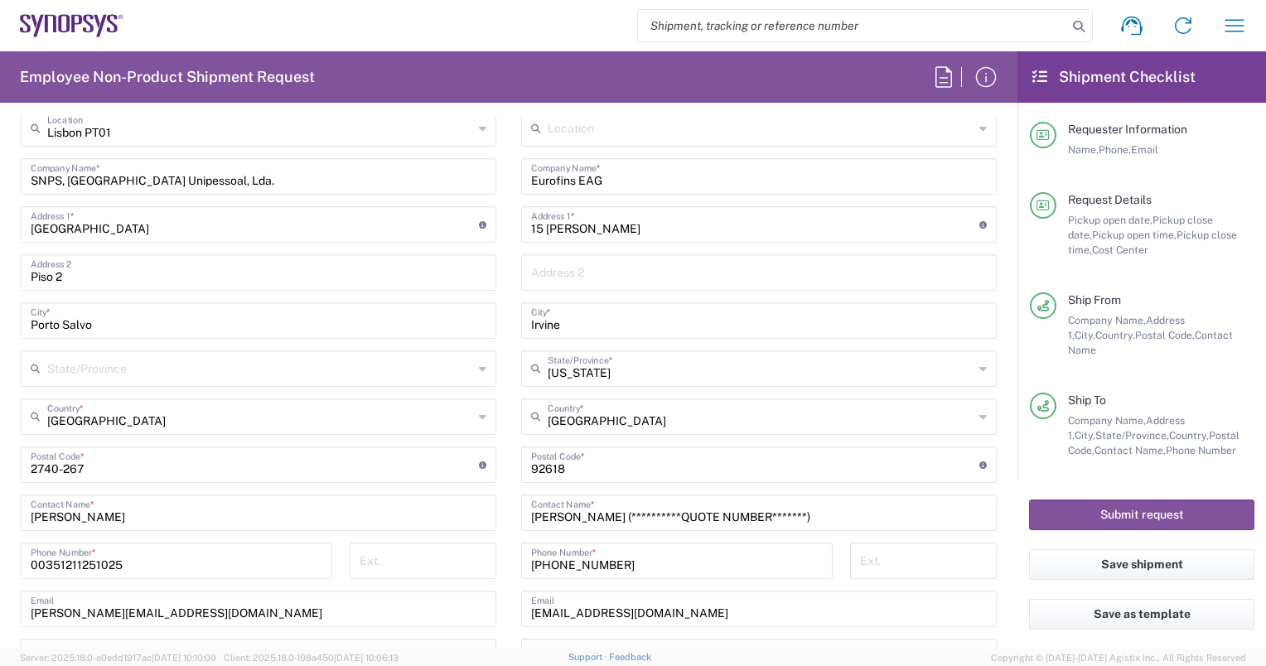
scroll to position [911, 0]
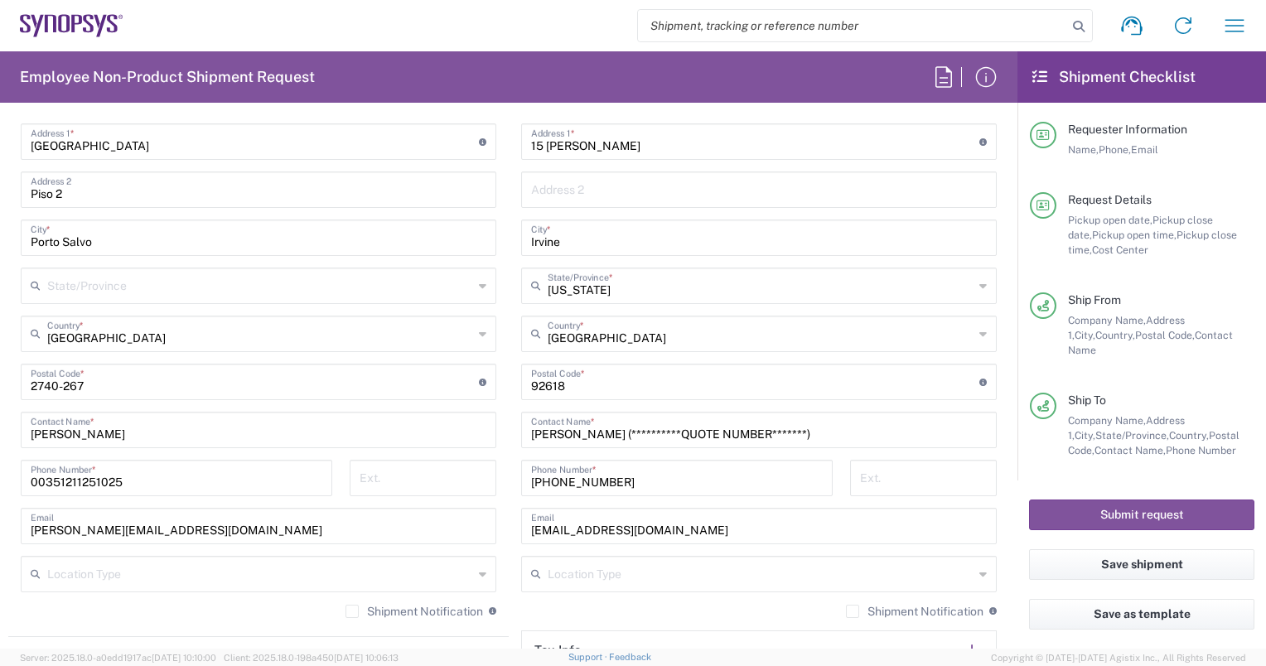
click at [768, 428] on input "**********" at bounding box center [759, 428] width 456 height 29
click at [618, 433] on input "Tom Nguye)" at bounding box center [759, 428] width 456 height 29
type input "T"
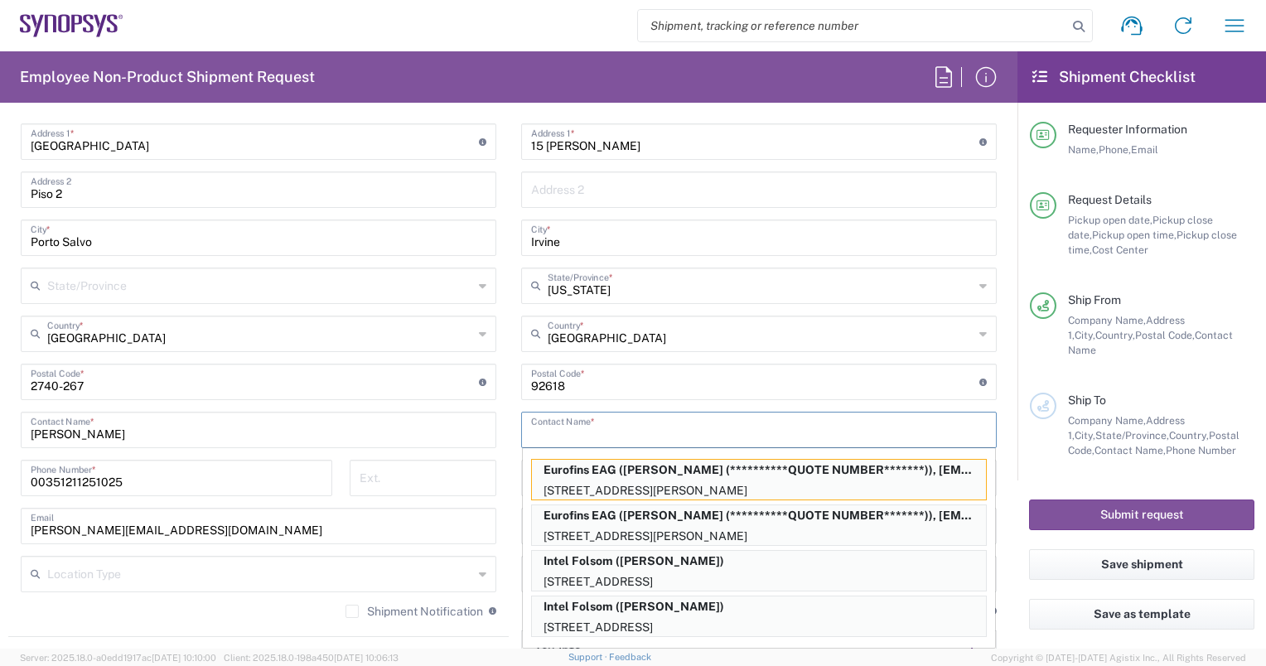
click at [618, 433] on input "text" at bounding box center [759, 428] width 456 height 29
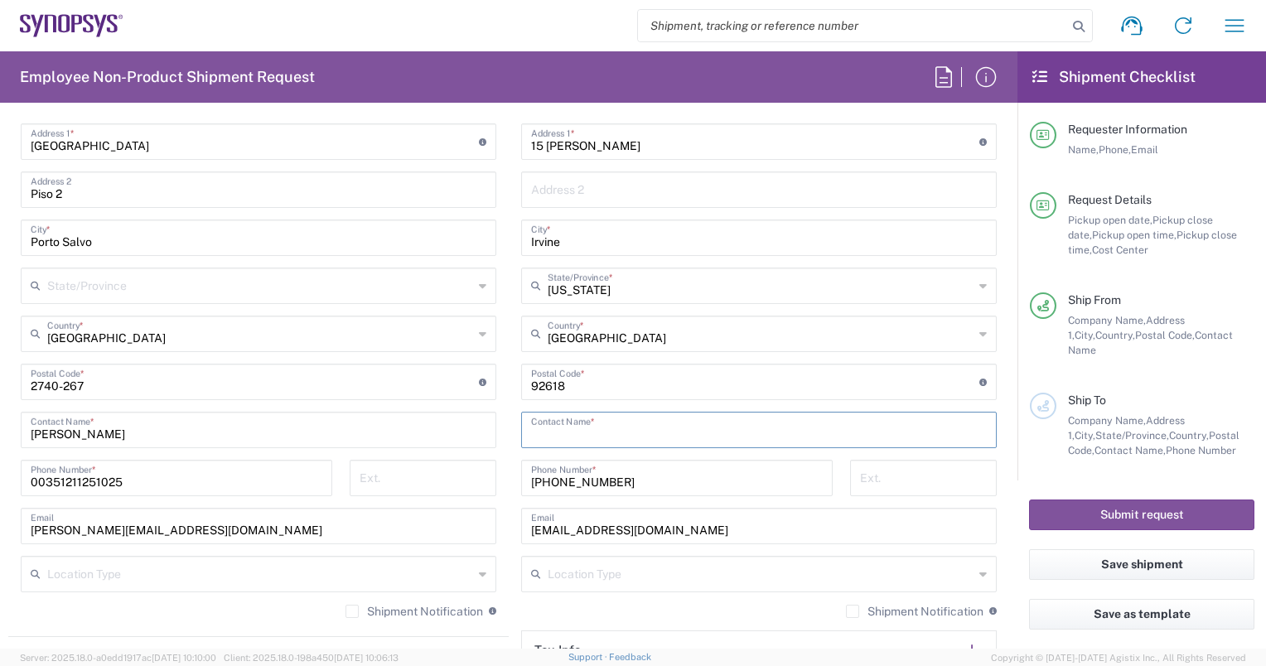
paste input "C/O EAG# M0QYZ022 w/ PO4800024524; Tom Nguyen"
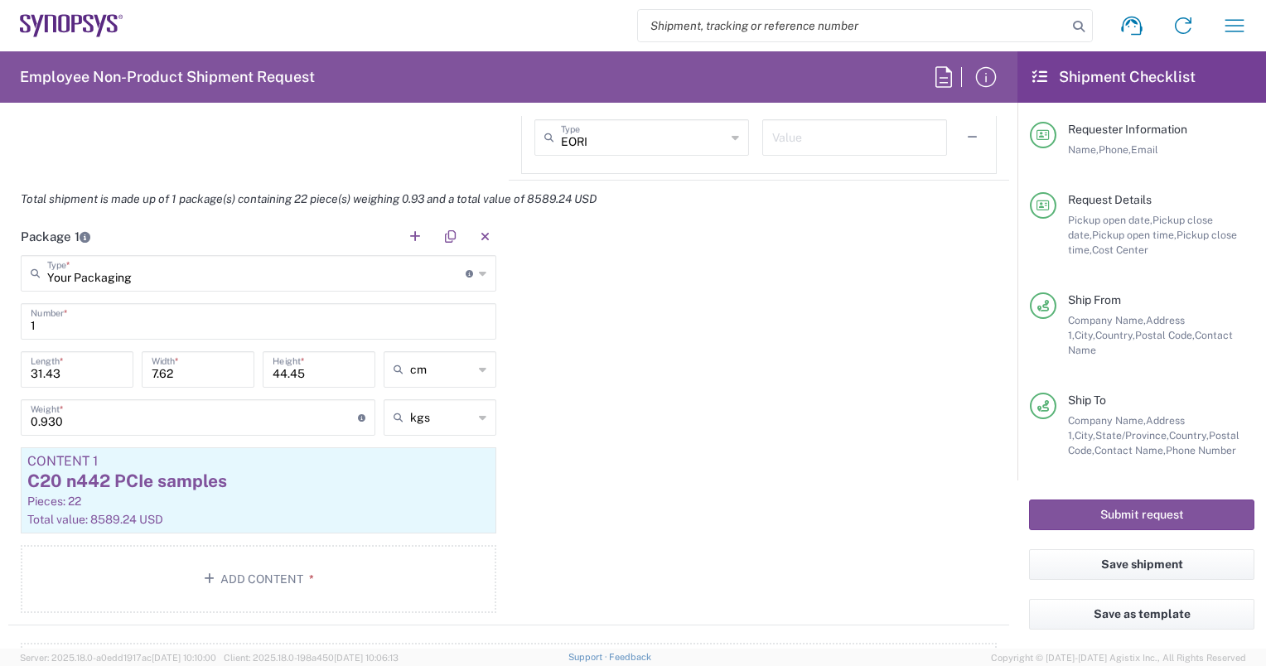
scroll to position [1491, 0]
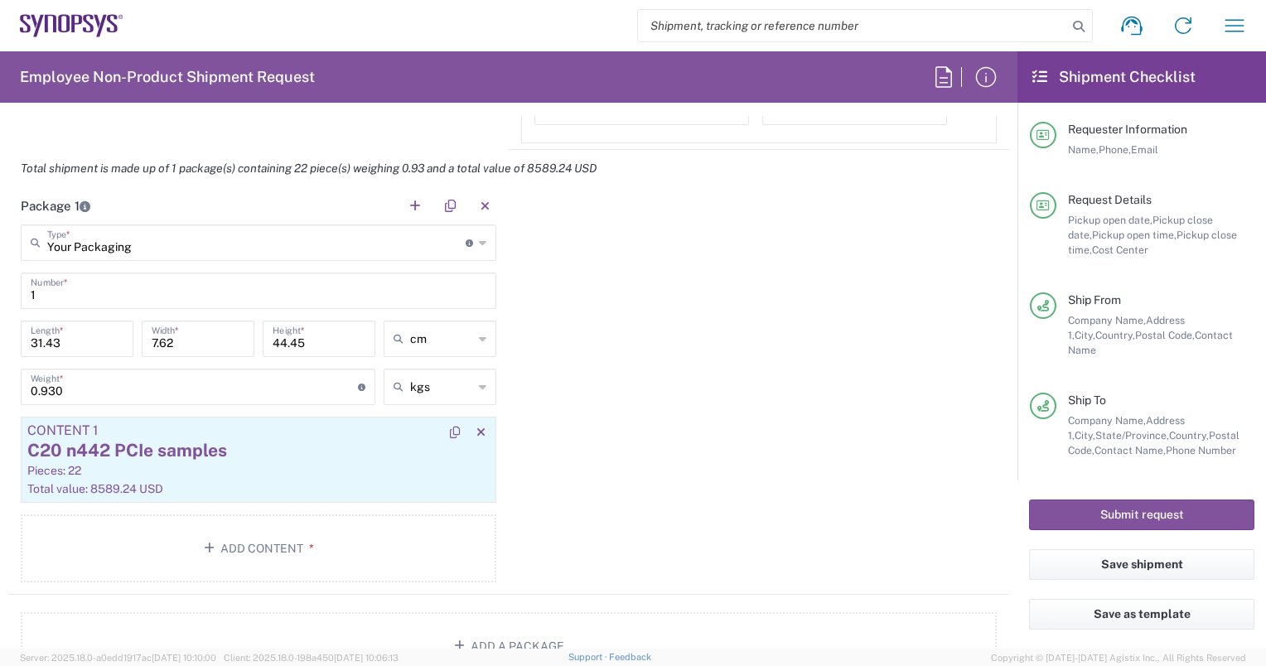
type input "C/O EAG# M0QYZ022 w/ PO4800024524; Tom Nguyen"
click at [171, 450] on div "C20 n442 PCIe samples" at bounding box center [258, 450] width 462 height 25
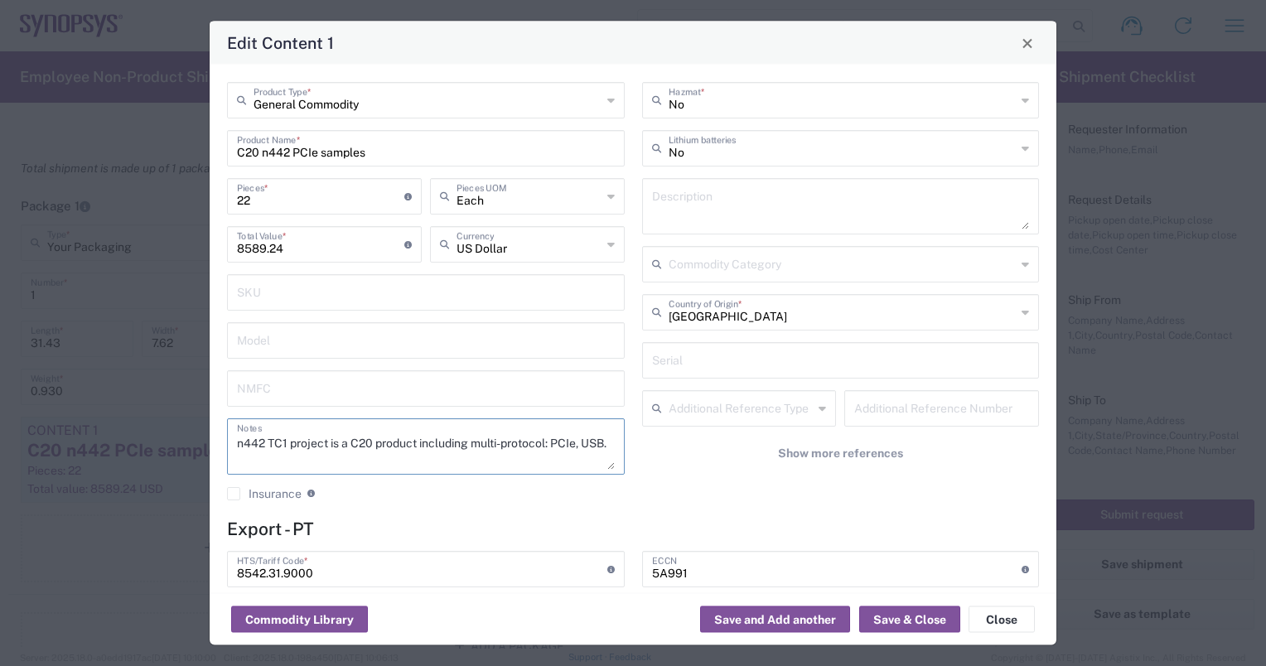
drag, startPoint x: 238, startPoint y: 440, endPoint x: 274, endPoint y: 458, distance: 40.8
click at [274, 458] on textarea "n442 TC1 project is a C20 product including multi-protocol: PCIe, USB." at bounding box center [426, 446] width 378 height 46
click at [677, 199] on textarea at bounding box center [841, 206] width 378 height 46
paste textarea "n442 TC1 project is a C20 product including multi-protocol: PCIe, USB."
type textarea "n442 TC1 project is a C20 product including multi-protocol: PCIe, USB."
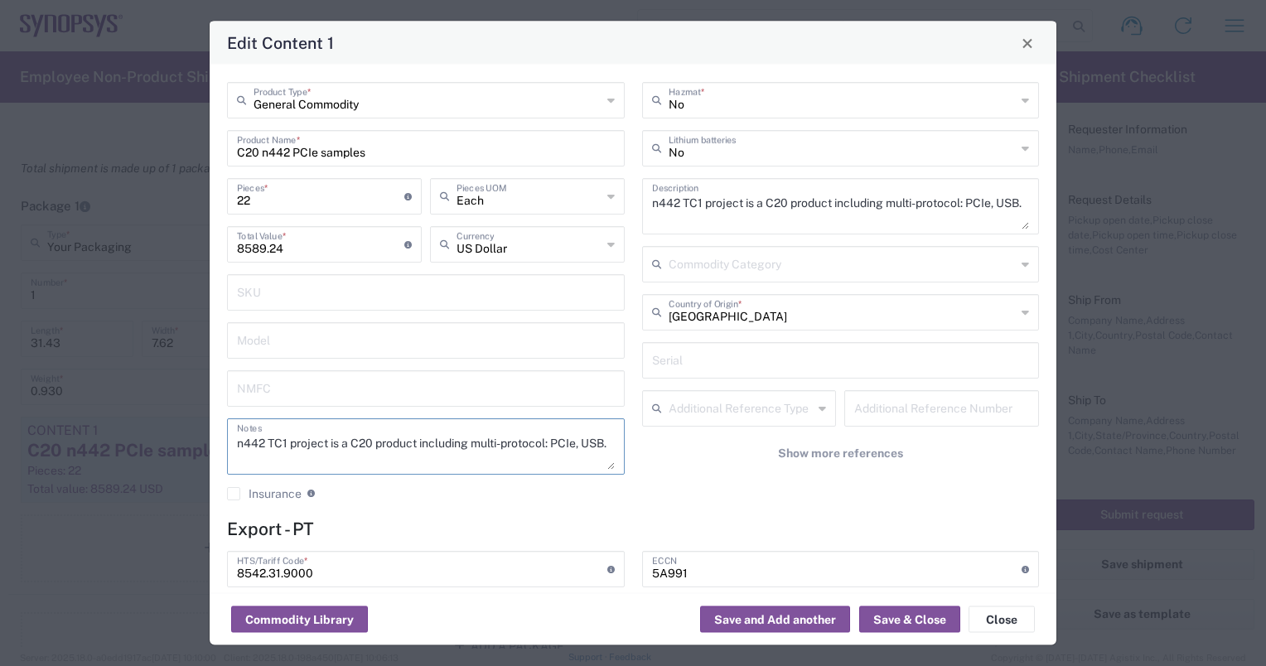
drag, startPoint x: 270, startPoint y: 458, endPoint x: 239, endPoint y: 442, distance: 35.2
click at [239, 442] on textarea "n442 TC1 project is a C20 product including multi-protocol: PCIe, USB." at bounding box center [426, 446] width 378 height 46
drag, startPoint x: 368, startPoint y: 150, endPoint x: 234, endPoint y: 146, distance: 133.4
click at [234, 146] on div "C20 n442 PCIe samples Product Name *" at bounding box center [426, 148] width 398 height 36
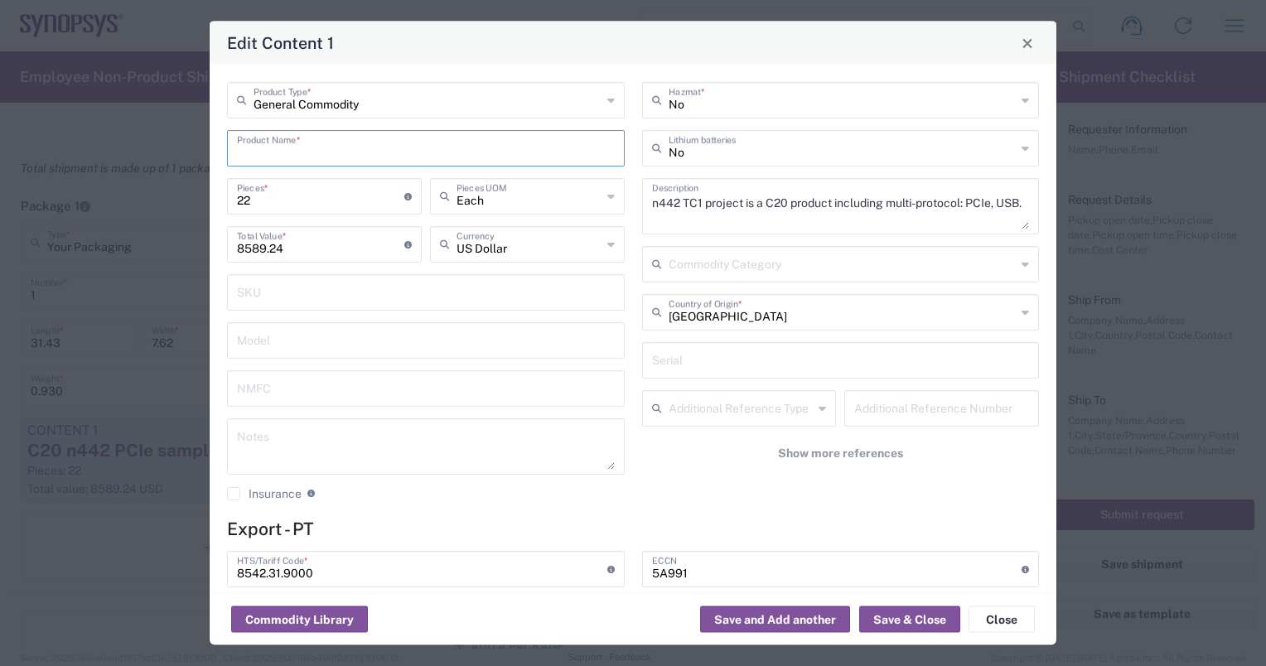
paste input "n442 TC1 C20 SS4LP IC Samples"
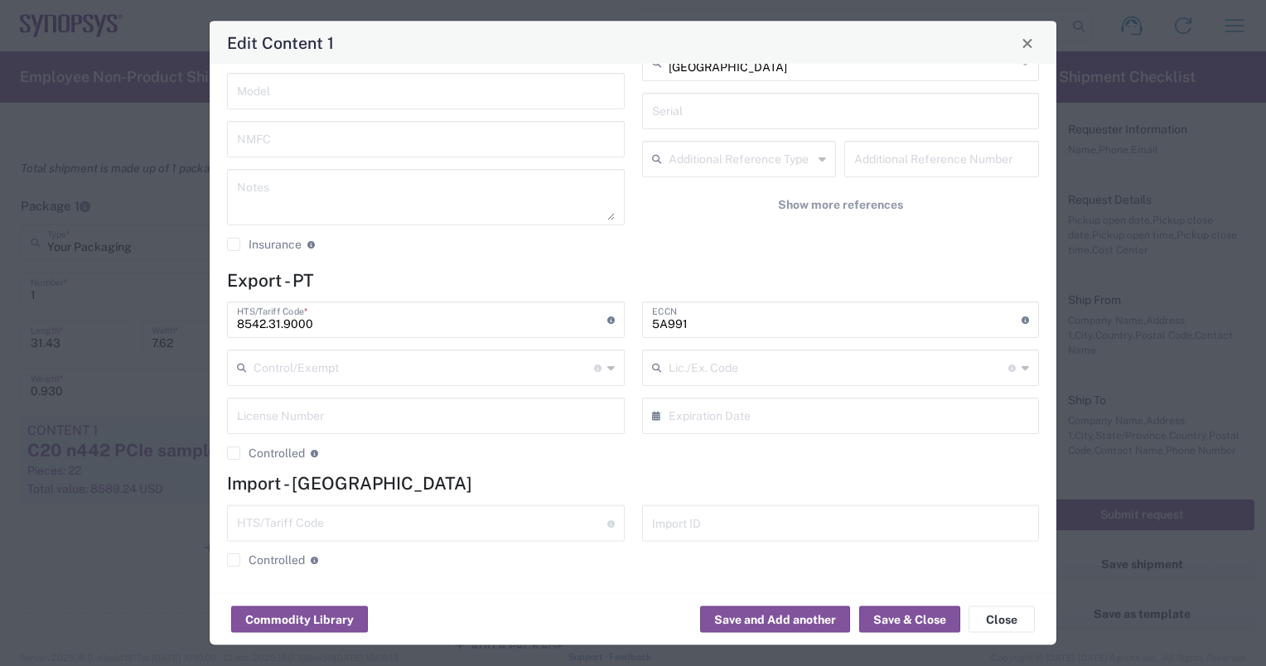
scroll to position [251, 0]
type input "n442 TC1 C20 SS4LP IC Samples"
click at [918, 616] on button "Save & Close" at bounding box center [909, 619] width 101 height 27
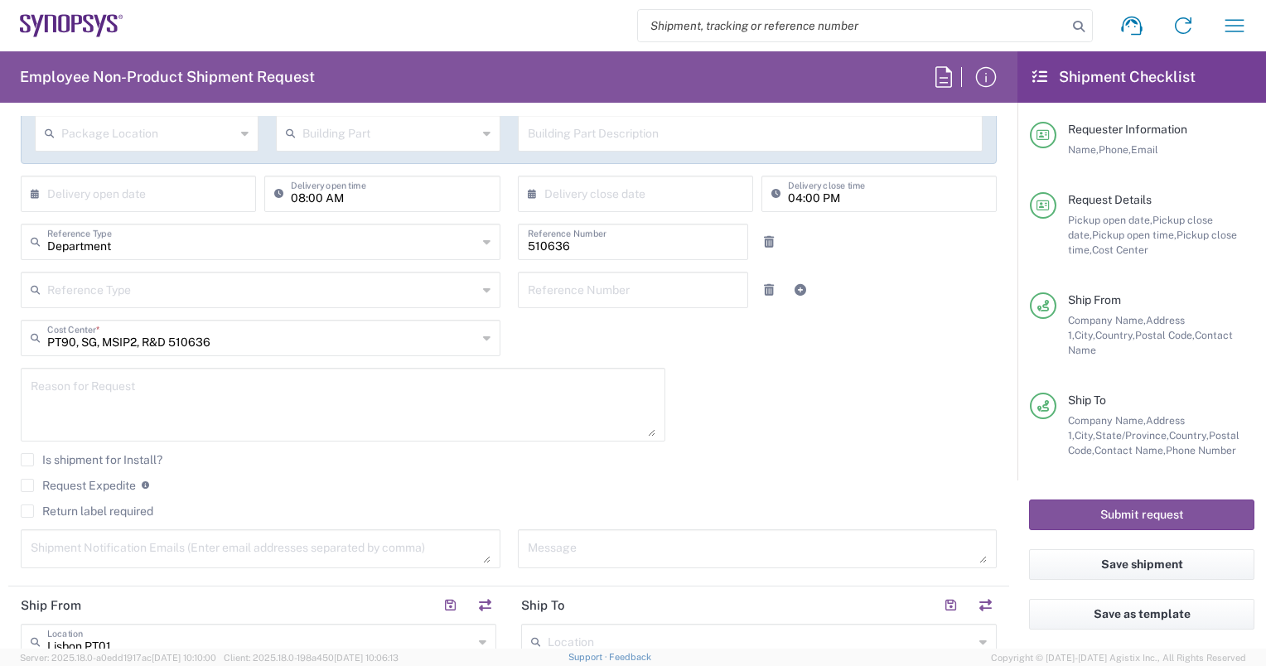
scroll to position [331, 0]
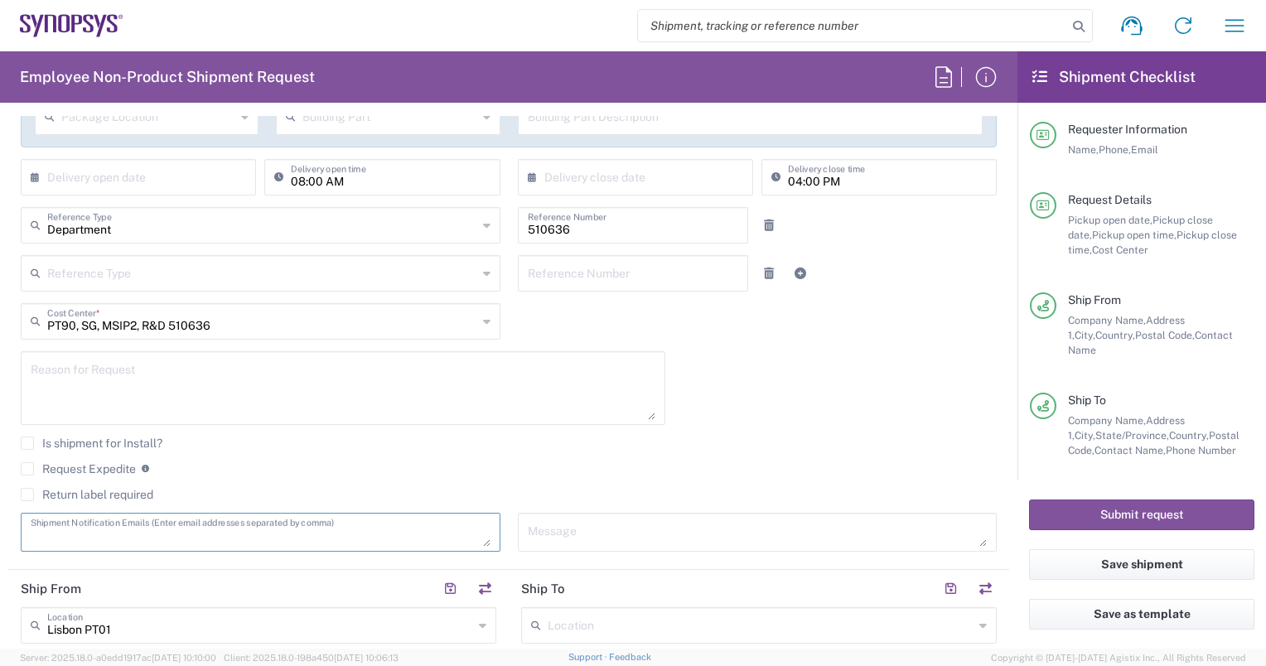
click at [46, 529] on textarea at bounding box center [261, 532] width 460 height 29
paste textarea "mandrade@synopsys.com"
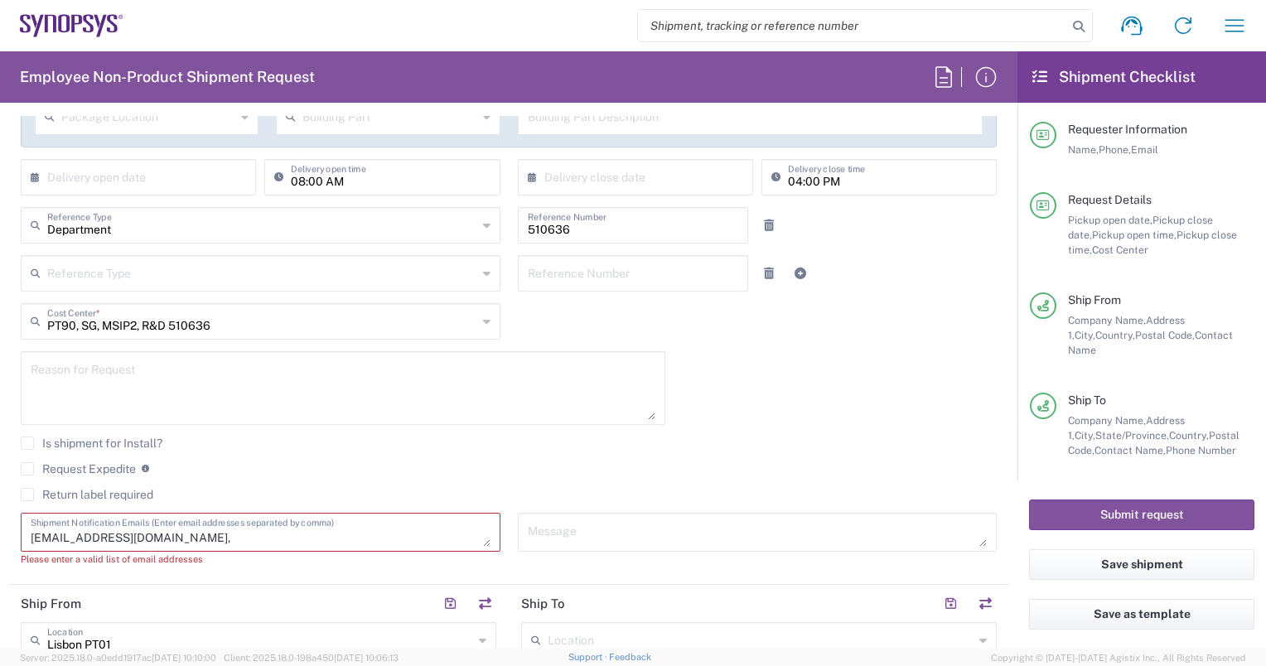
paste textarea "pt01_lab_logistics <pt01_lab_logistics@synopsys.com>"
click at [279, 534] on textarea "mandrade@synopsys.com, pt01_lab_logistics <pt01_lab_logistics@synopsys.com" at bounding box center [261, 532] width 460 height 29
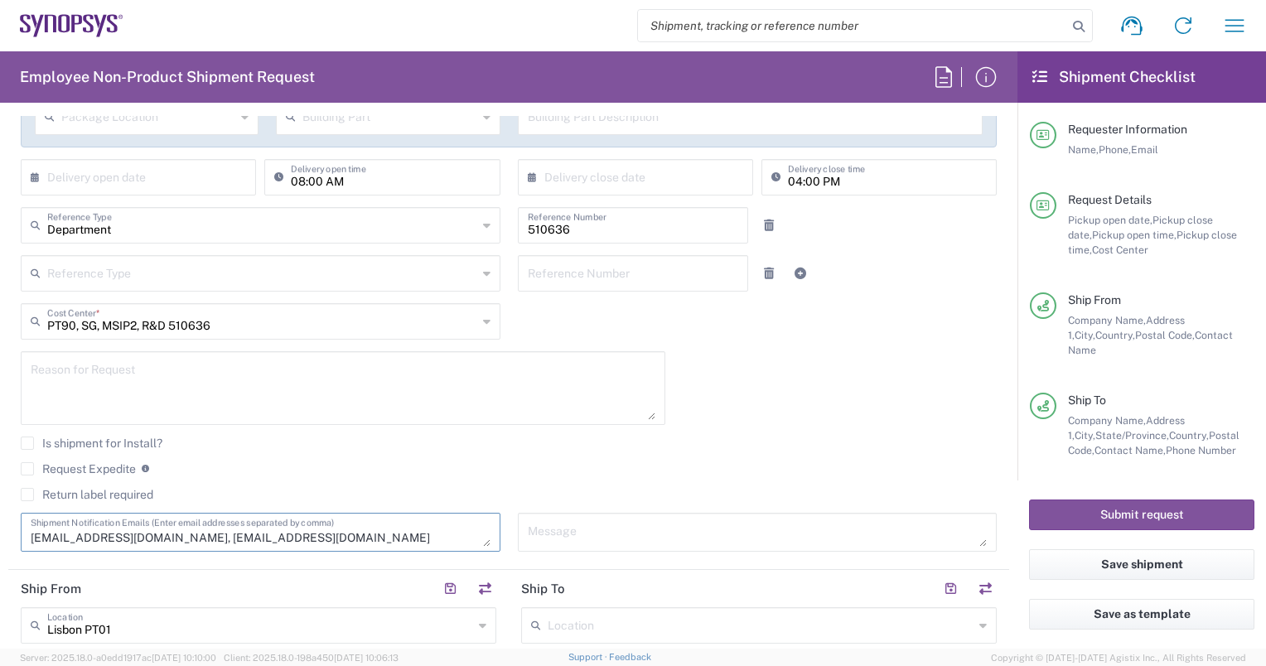
click at [360, 527] on textarea "mandrade@synopsys.com, pt01_lab_logistics@synopsys.com" at bounding box center [261, 532] width 460 height 29
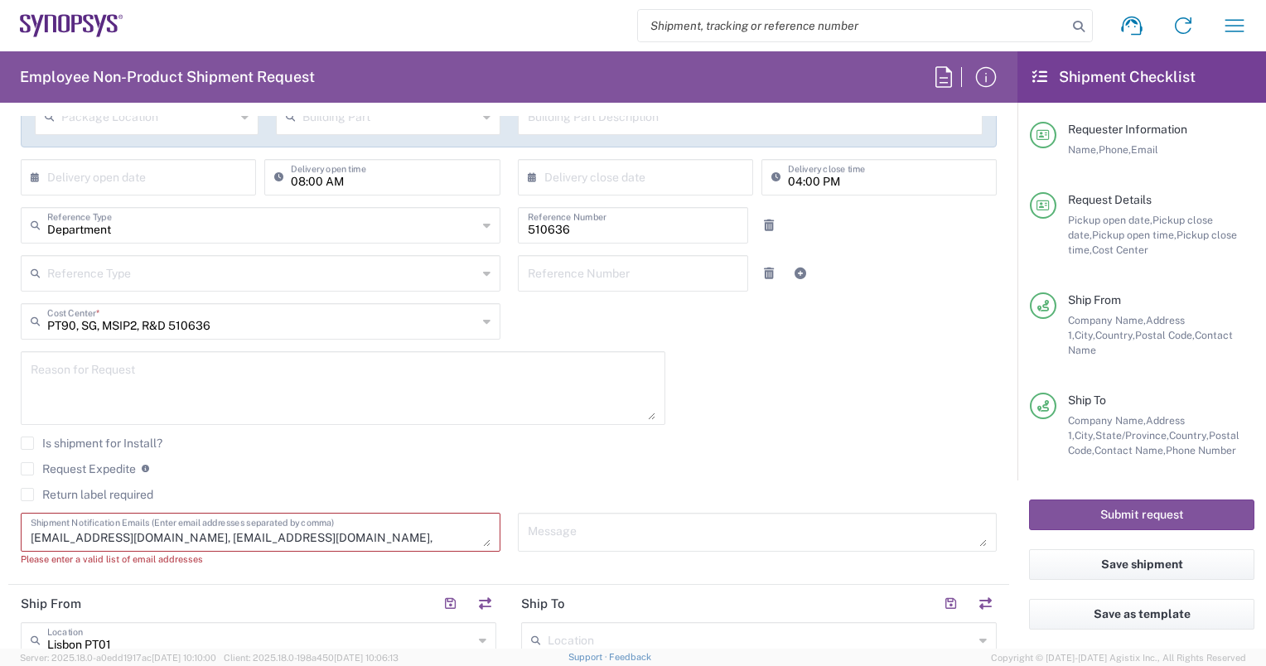
paste textarea "sil@synopsys.com"
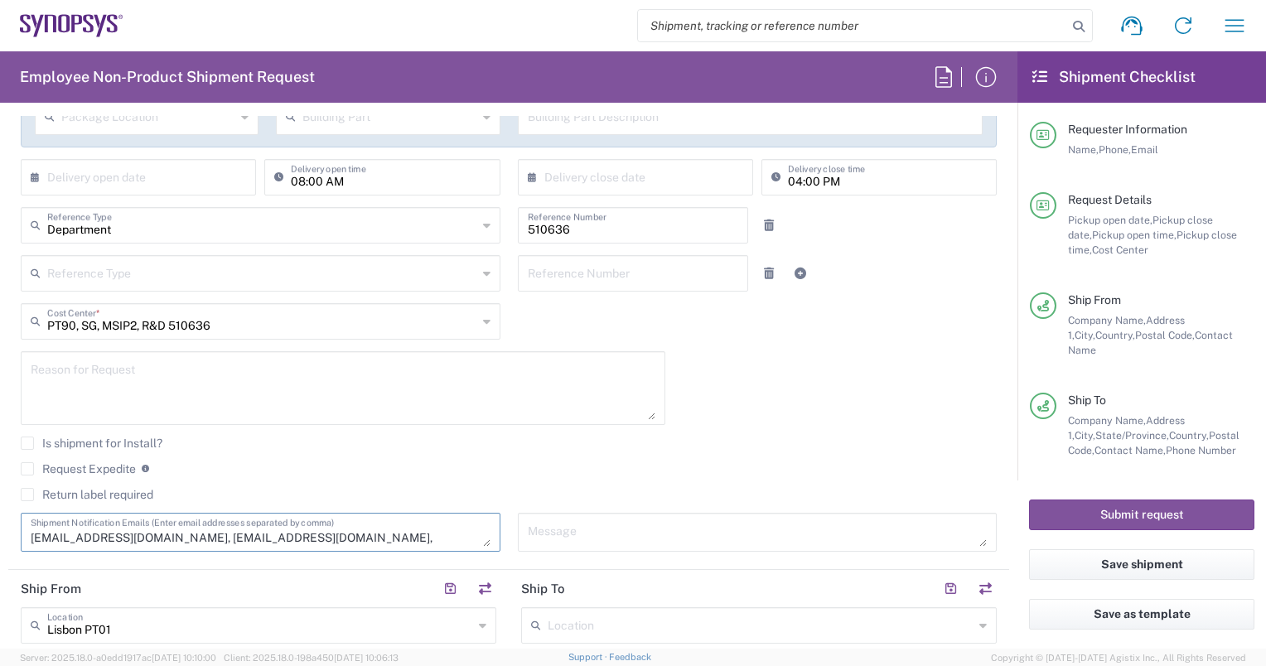
click at [176, 537] on textarea "mandrade@synopsys.com, pt01_lab_logistics@synopsys.com, sil@synopsys.com" at bounding box center [261, 532] width 460 height 29
click at [363, 530] on textarea "mandrade@synopsys.com,pt01_lab_logistics@synopsys.com, sil@synopsys.com" at bounding box center [261, 532] width 460 height 29
click at [361, 541] on textarea "mandrade@synopsys.com,pt01_lab_logistics@synopsys.com, sil@synopsys.com" at bounding box center [261, 532] width 460 height 29
type textarea "mandrade@synopsys.com,pt01_lab_logistics@synopsys.com,sil@synopsys.com"
click at [825, 437] on agx-checkbox-control "Is shipment for Install?" at bounding box center [509, 443] width 976 height 13
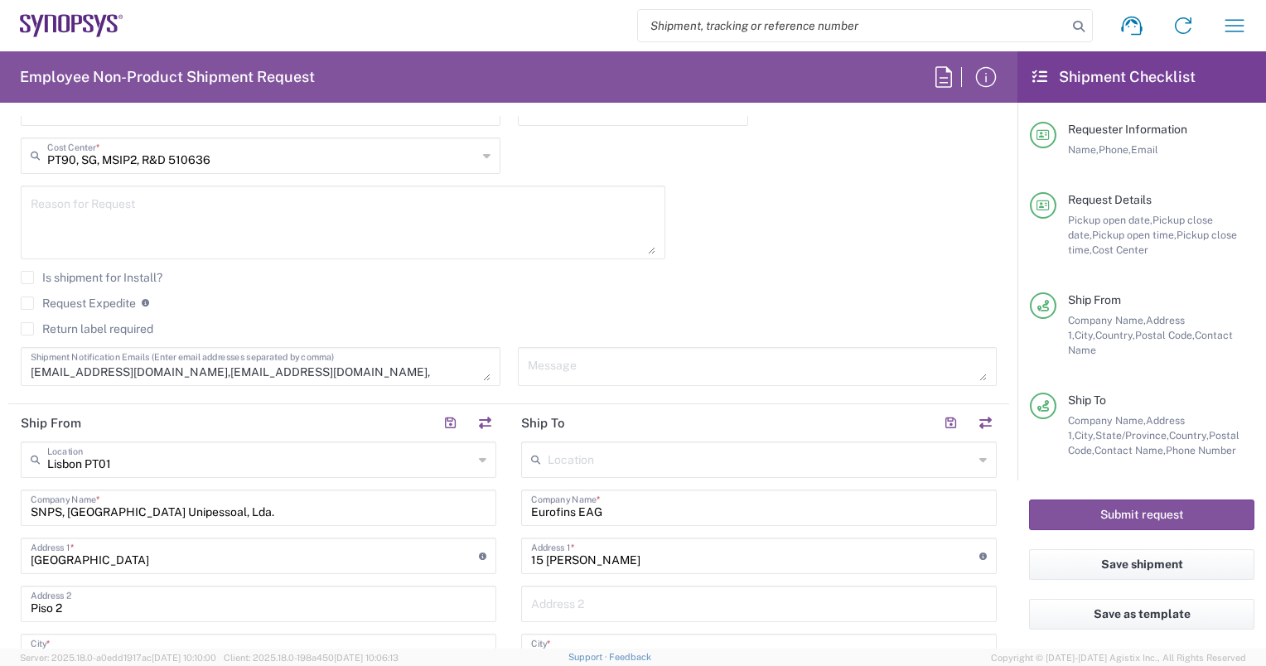
scroll to position [249, 0]
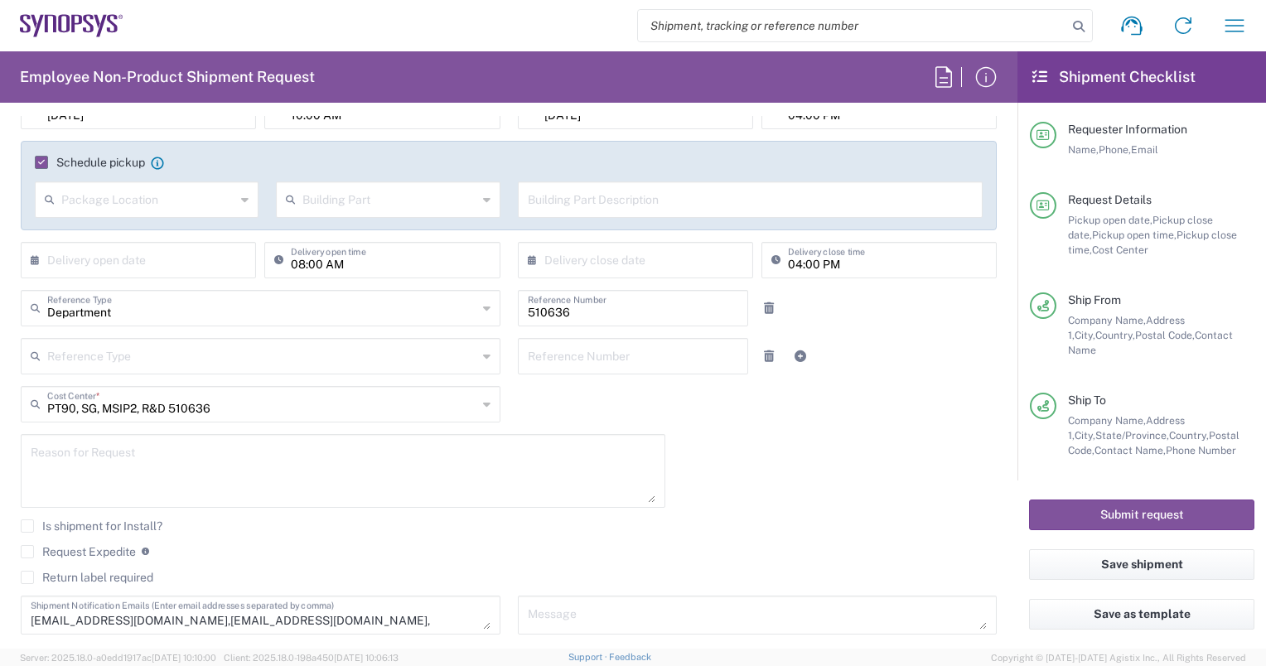
click at [58, 447] on textarea at bounding box center [343, 471] width 625 height 64
click at [35, 459] on textarea "samples for ESD Test" at bounding box center [343, 471] width 625 height 64
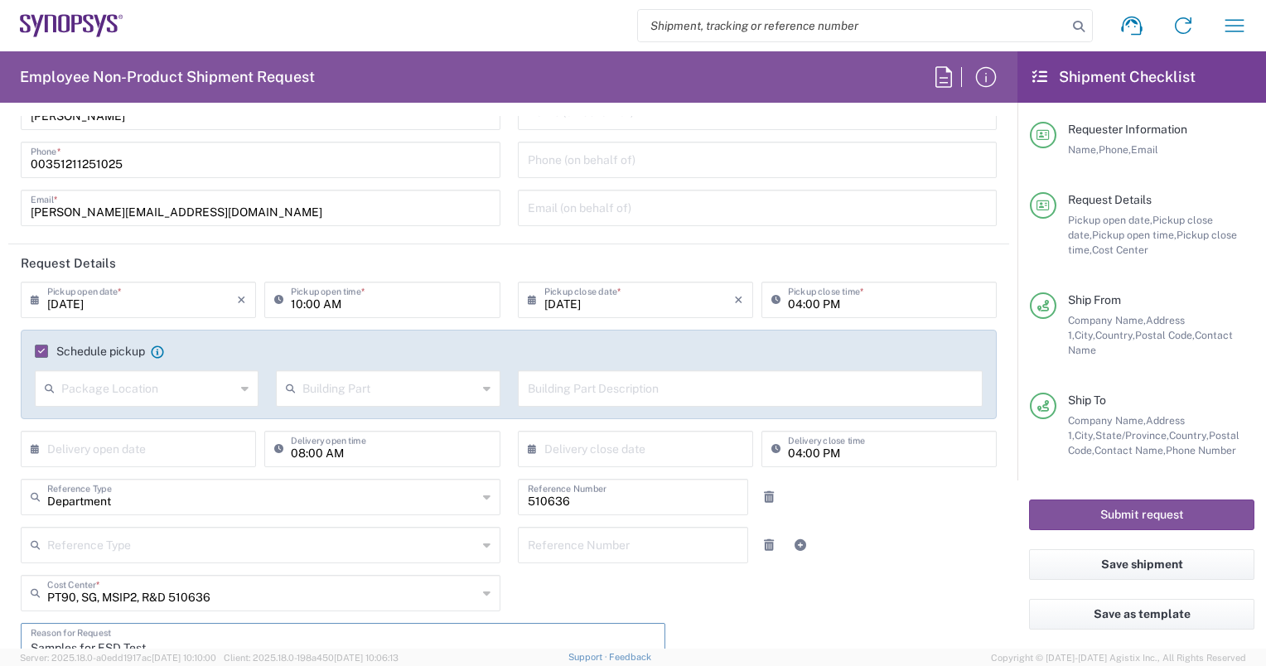
scroll to position [0, 0]
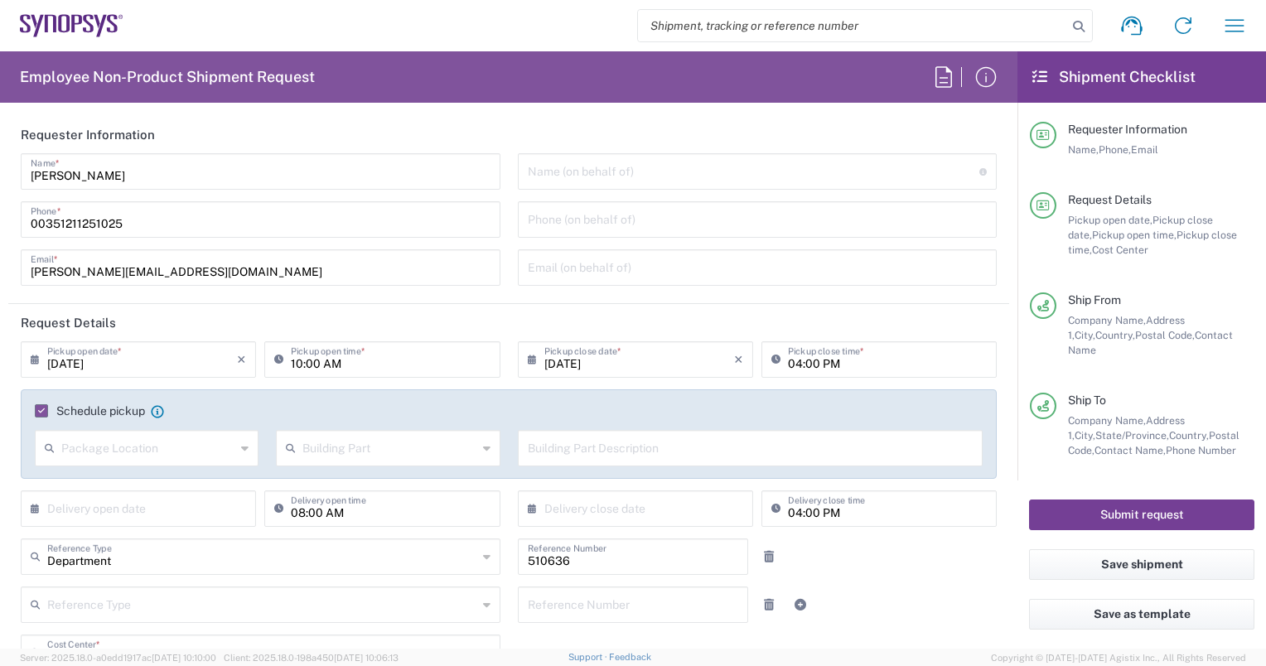
type textarea "Samples for ESD Test"
click at [1117, 519] on button "Submit request" at bounding box center [1141, 515] width 225 height 31
